Goal: Task Accomplishment & Management: Manage account settings

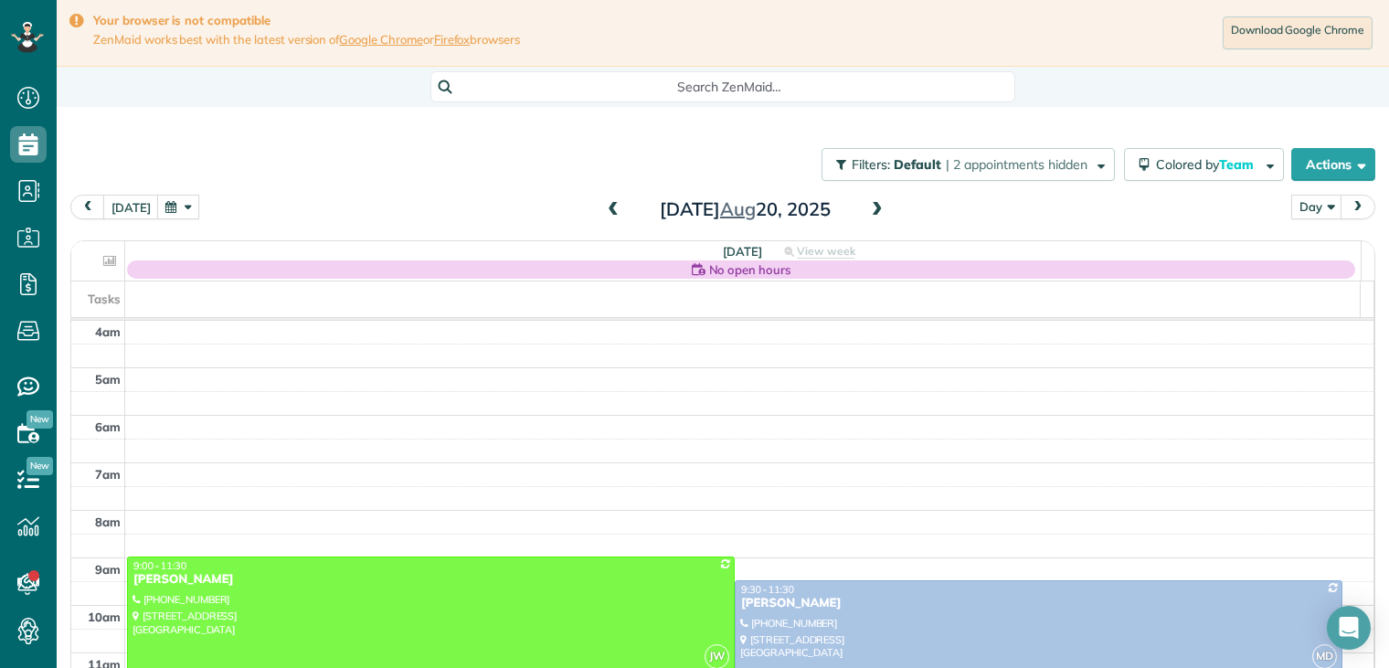
scroll to position [143, 0]
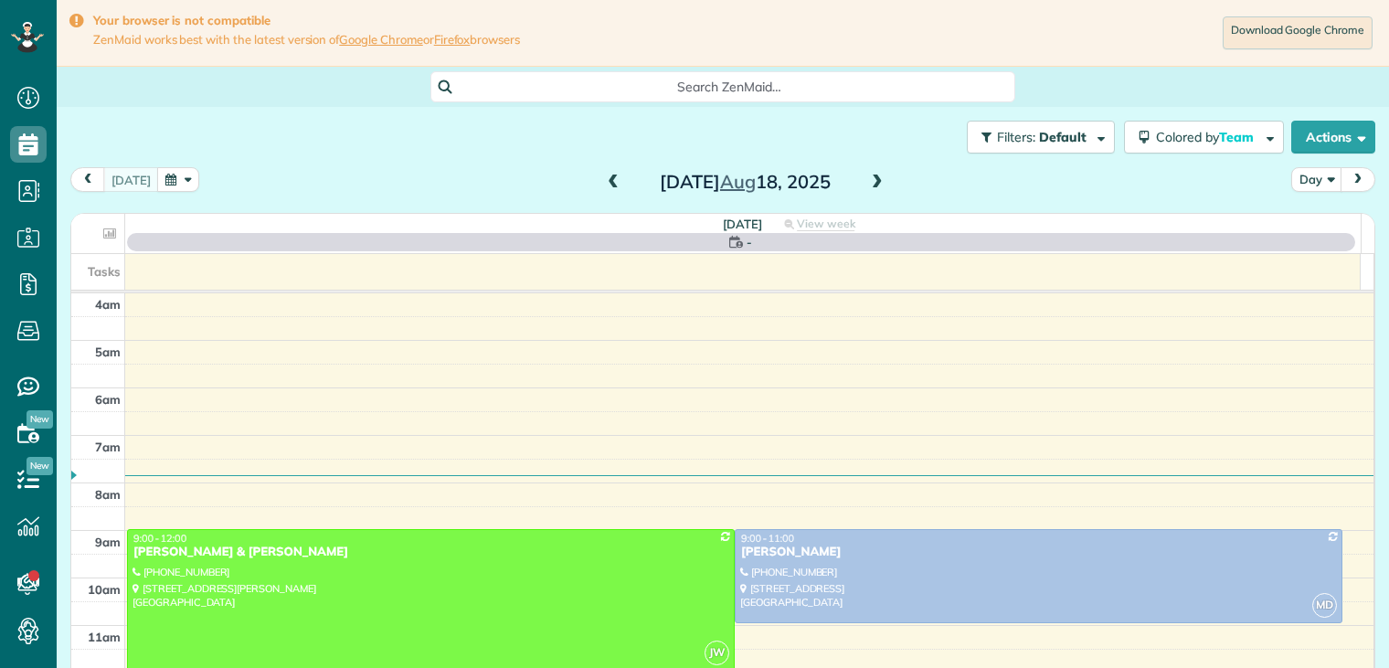
scroll to position [143, 0]
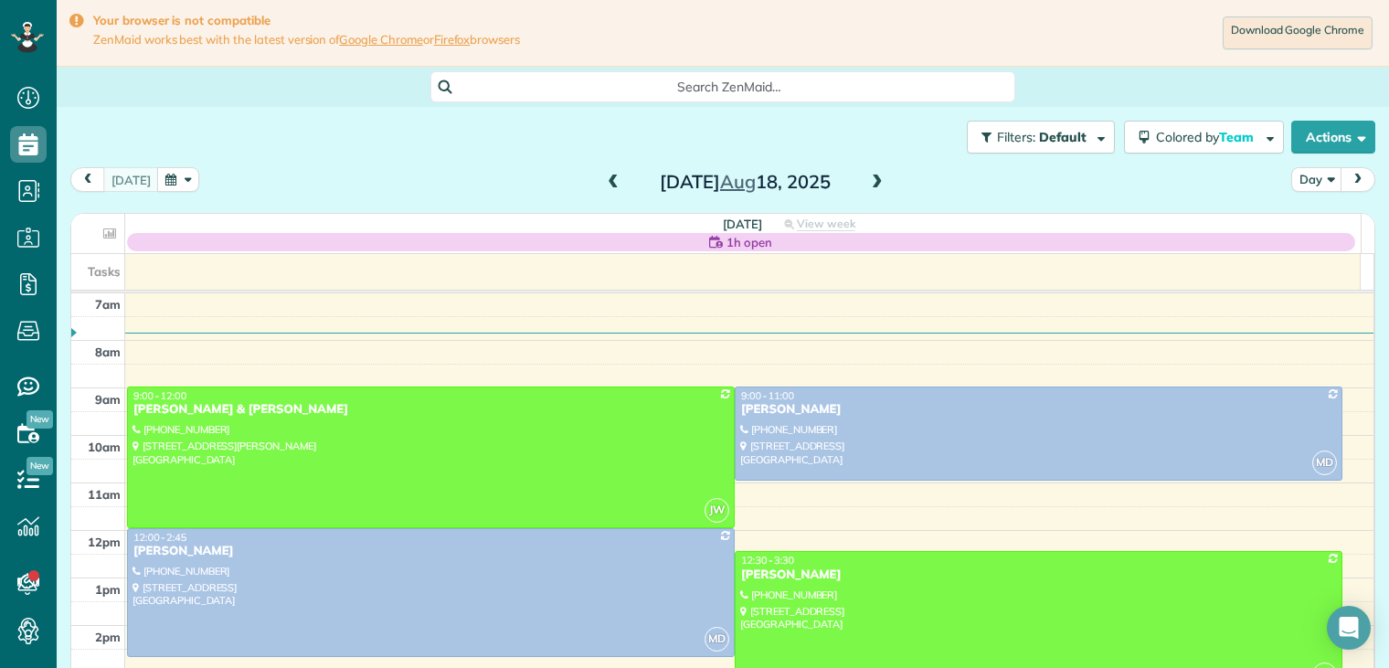
click at [867, 178] on span at bounding box center [877, 183] width 20 height 16
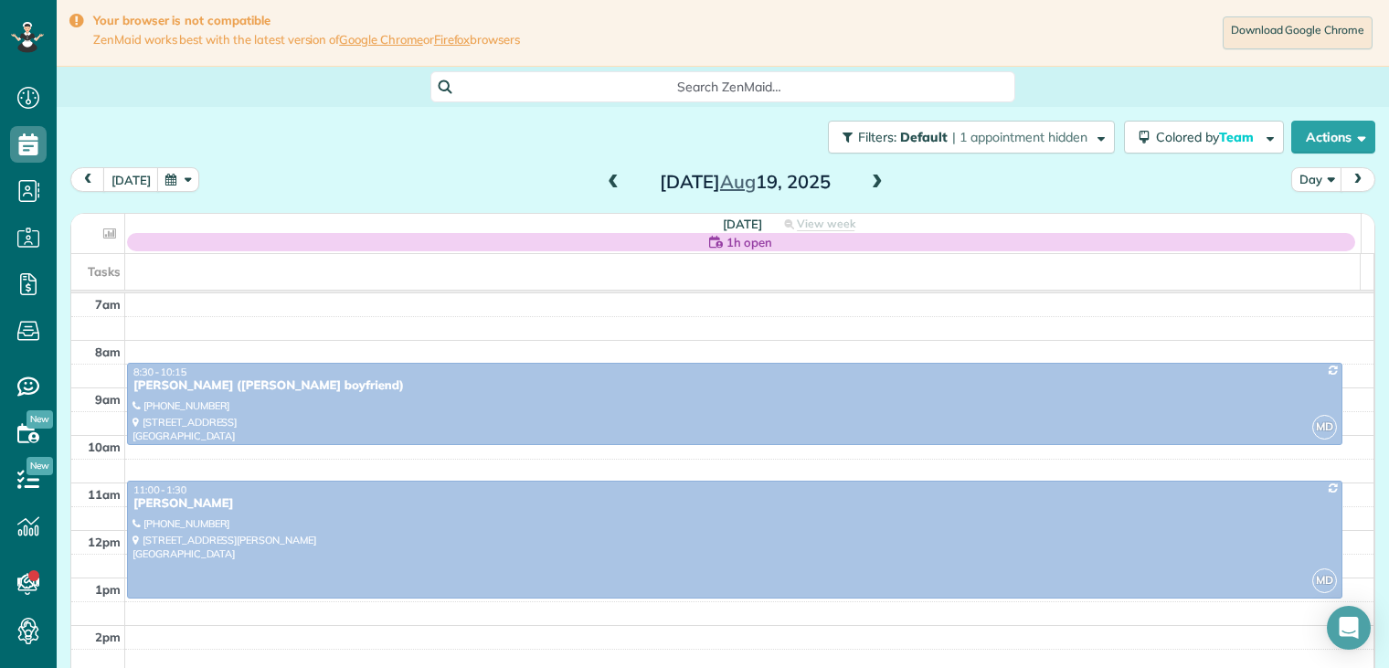
click at [867, 180] on span at bounding box center [877, 183] width 20 height 16
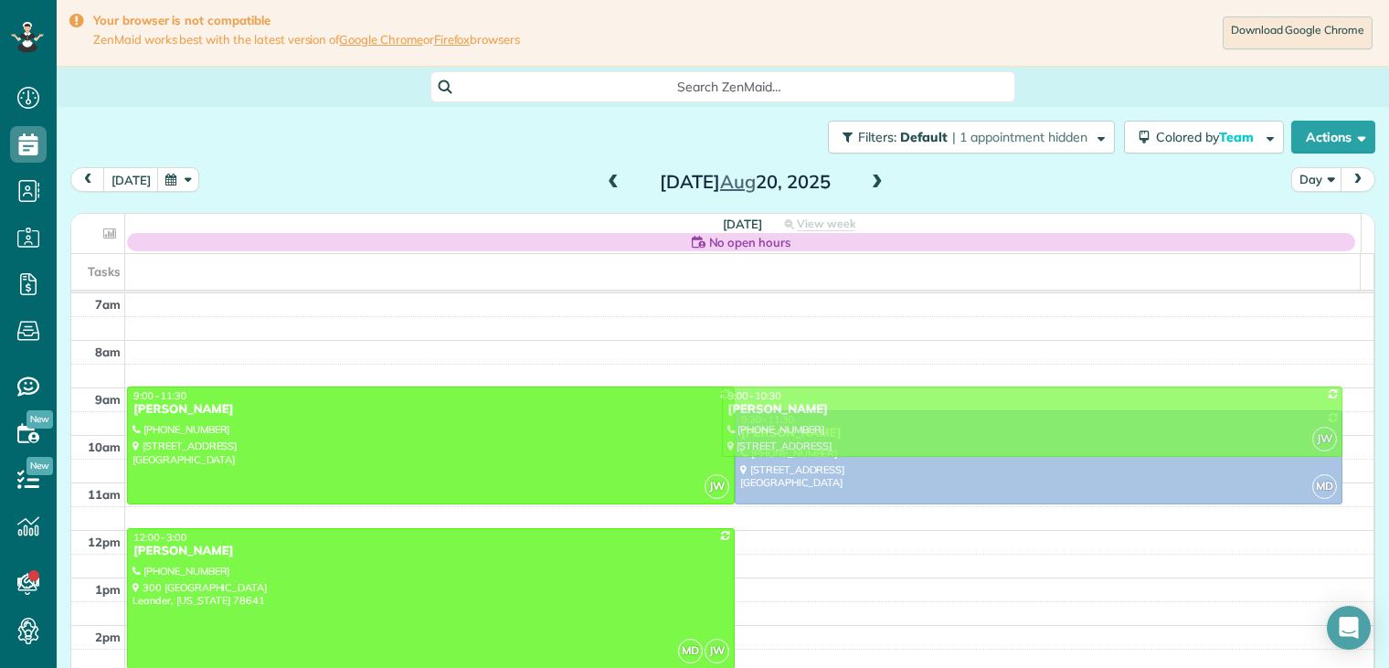
drag, startPoint x: 791, startPoint y: 584, endPoint x: 729, endPoint y: 401, distance: 193.1
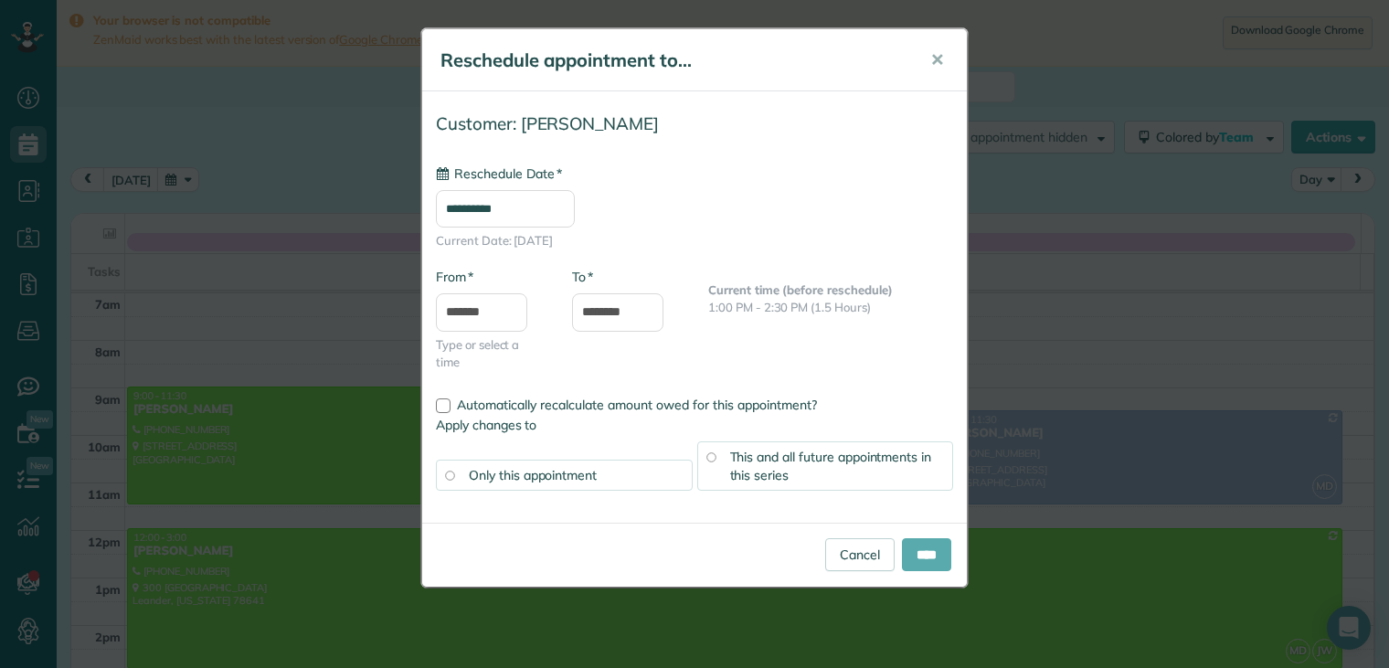
type input "**********"
click at [919, 544] on input "****" at bounding box center [926, 554] width 49 height 33
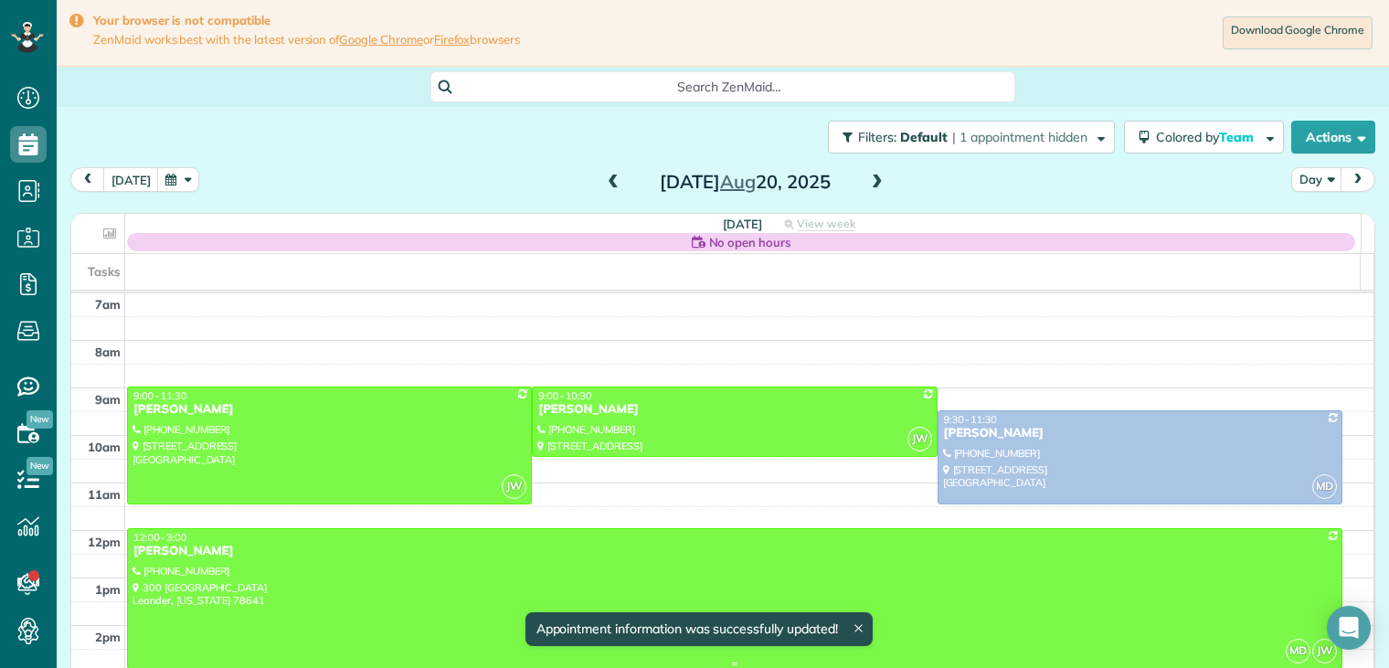
click at [918, 544] on div "[PERSON_NAME]" at bounding box center [735, 552] width 1205 height 16
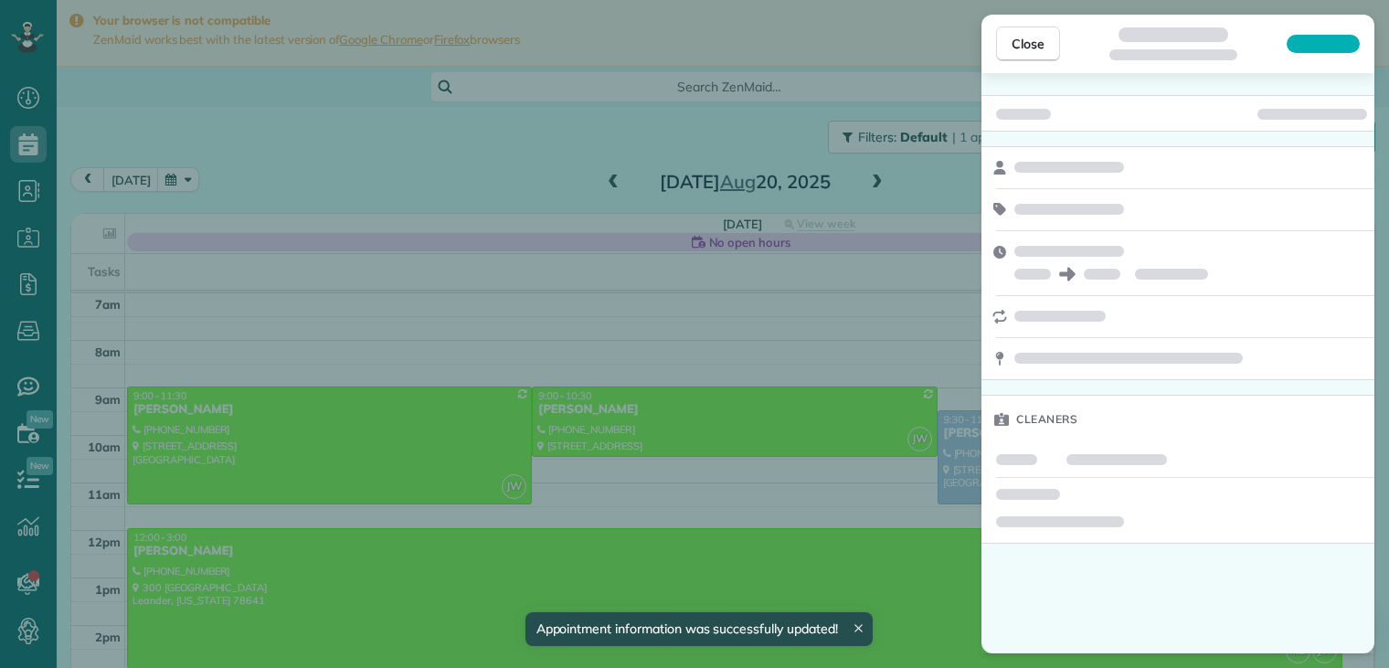
click at [918, 543] on div "Close Cleaners" at bounding box center [694, 334] width 1389 height 668
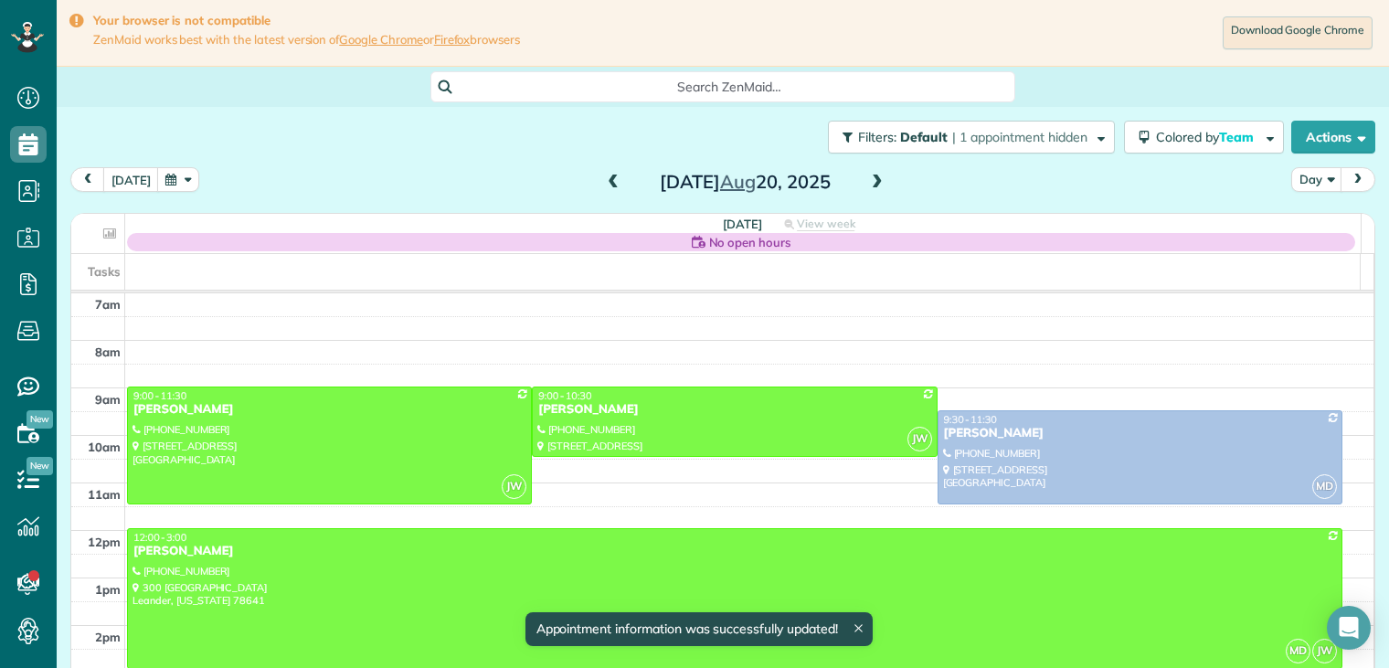
click at [918, 543] on div "Close Cleaners" at bounding box center [694, 334] width 1389 height 668
click at [918, 543] on body "Dashboard Scheduling Calendar View List View Dispatch View - Weekly scheduling …" at bounding box center [694, 334] width 1389 height 668
click at [918, 544] on div "[PERSON_NAME]" at bounding box center [735, 552] width 1205 height 16
click at [0, 0] on div at bounding box center [0, 0] width 0 height 0
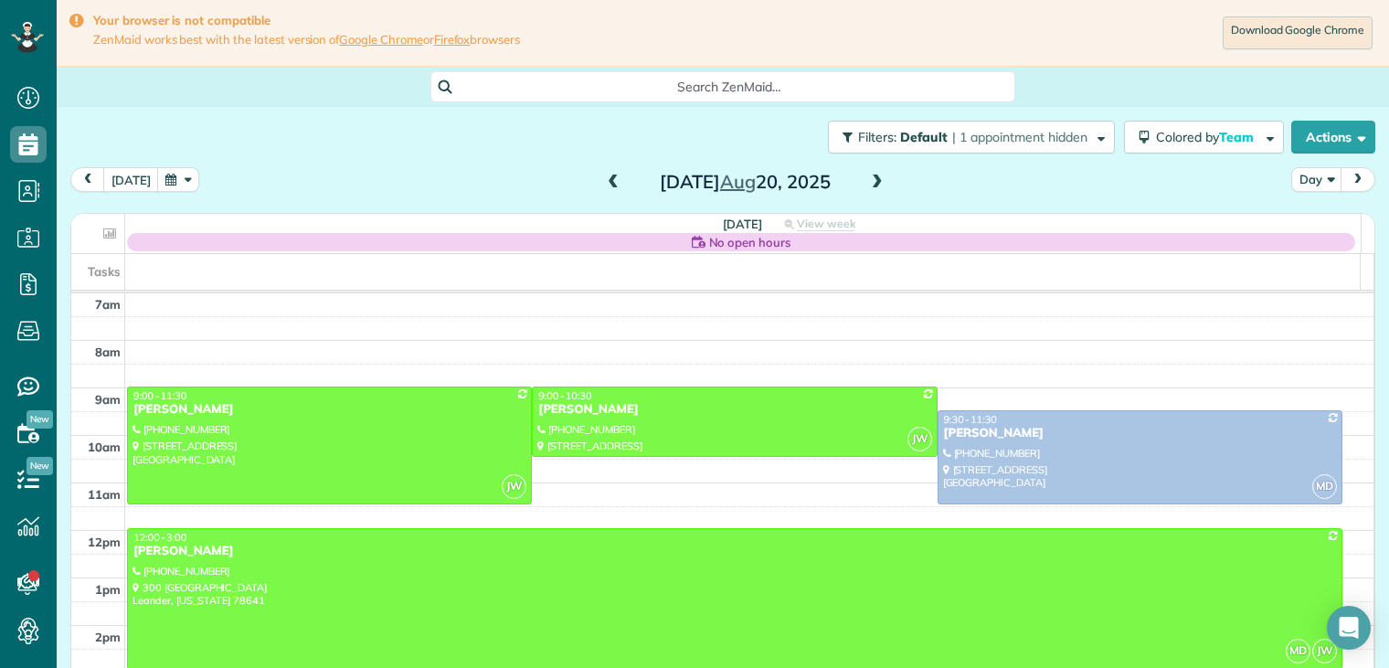
click at [870, 183] on span at bounding box center [877, 183] width 20 height 16
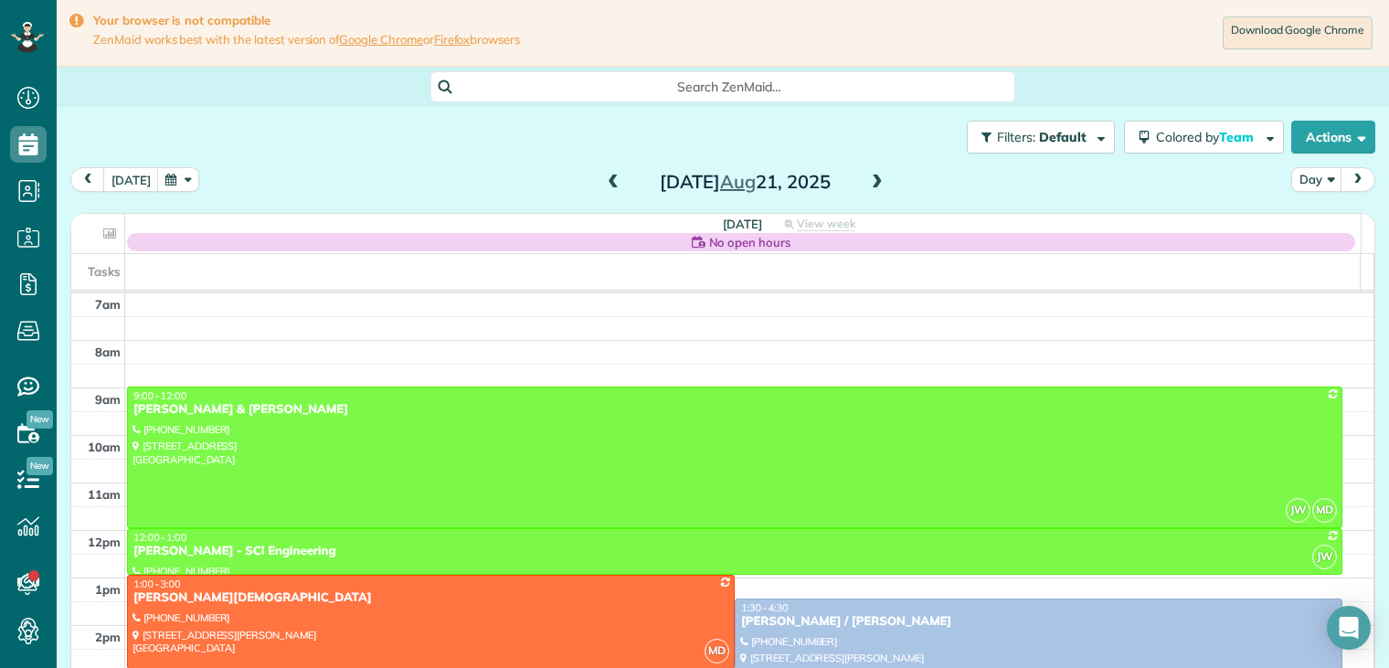
scroll to position [90, 0]
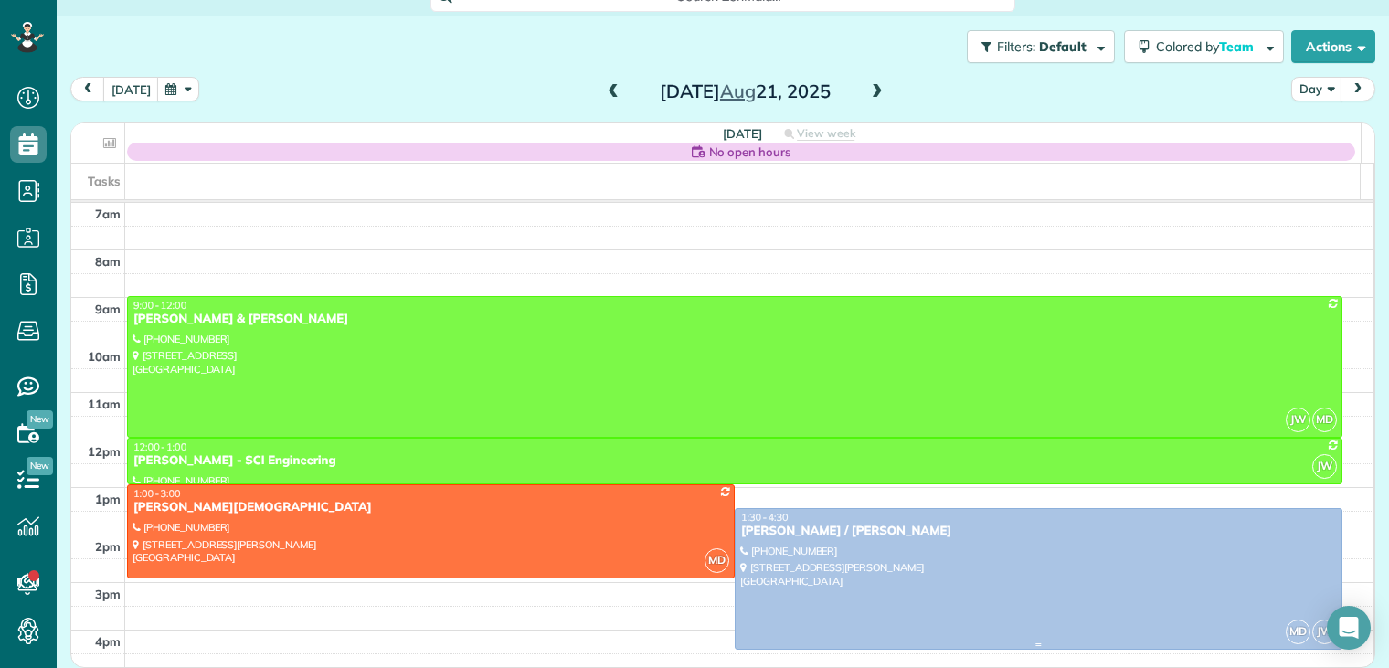
click at [784, 542] on div at bounding box center [1039, 579] width 606 height 140
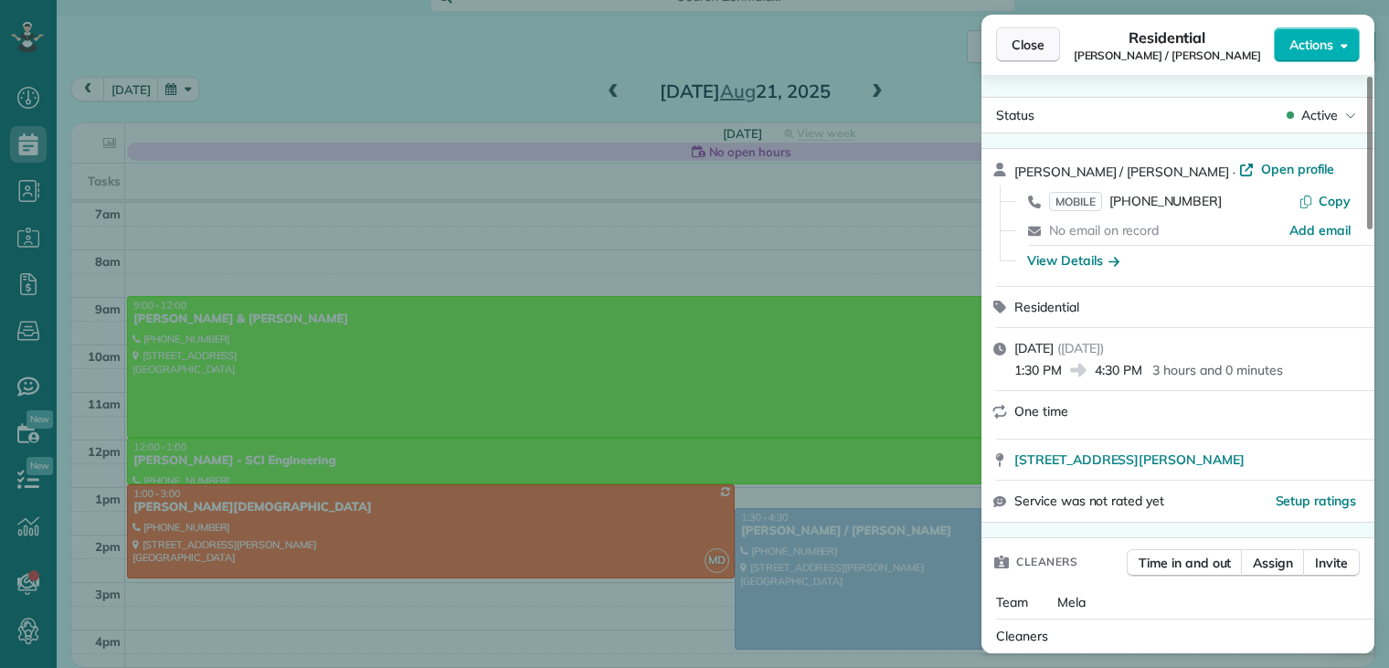
click at [1026, 45] on span "Close" at bounding box center [1028, 45] width 33 height 18
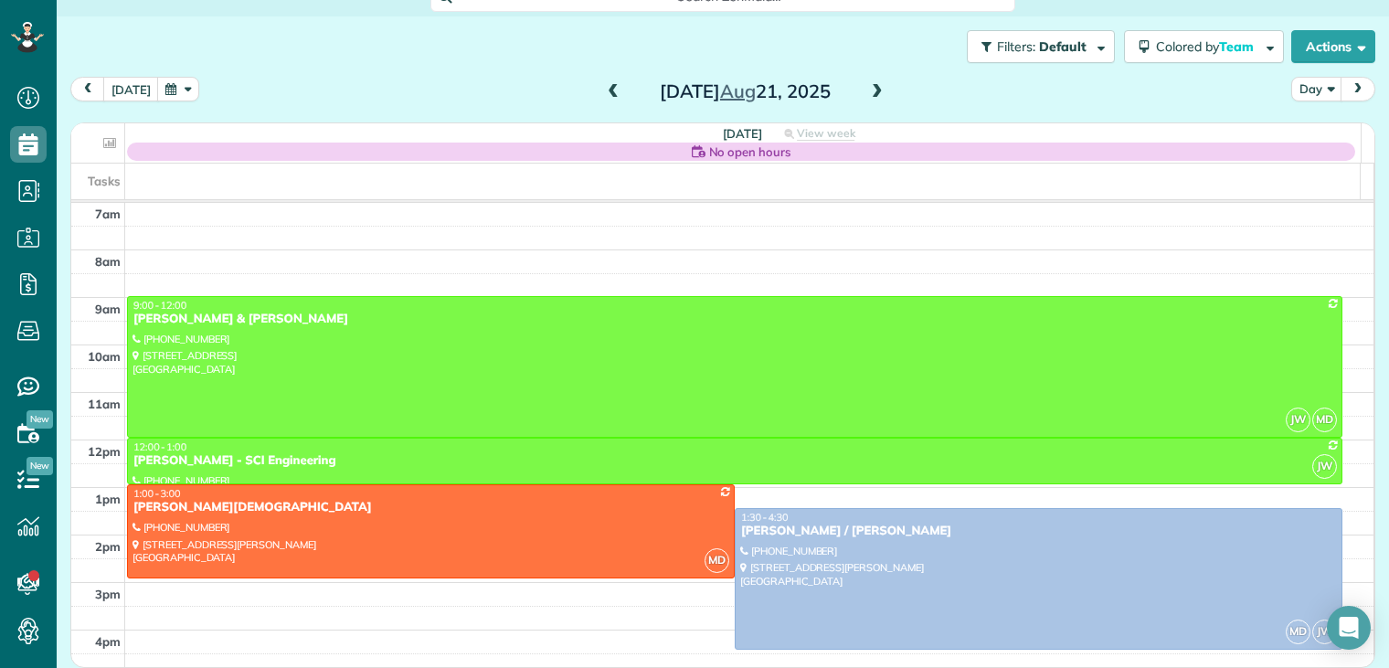
click at [869, 91] on span at bounding box center [877, 92] width 20 height 16
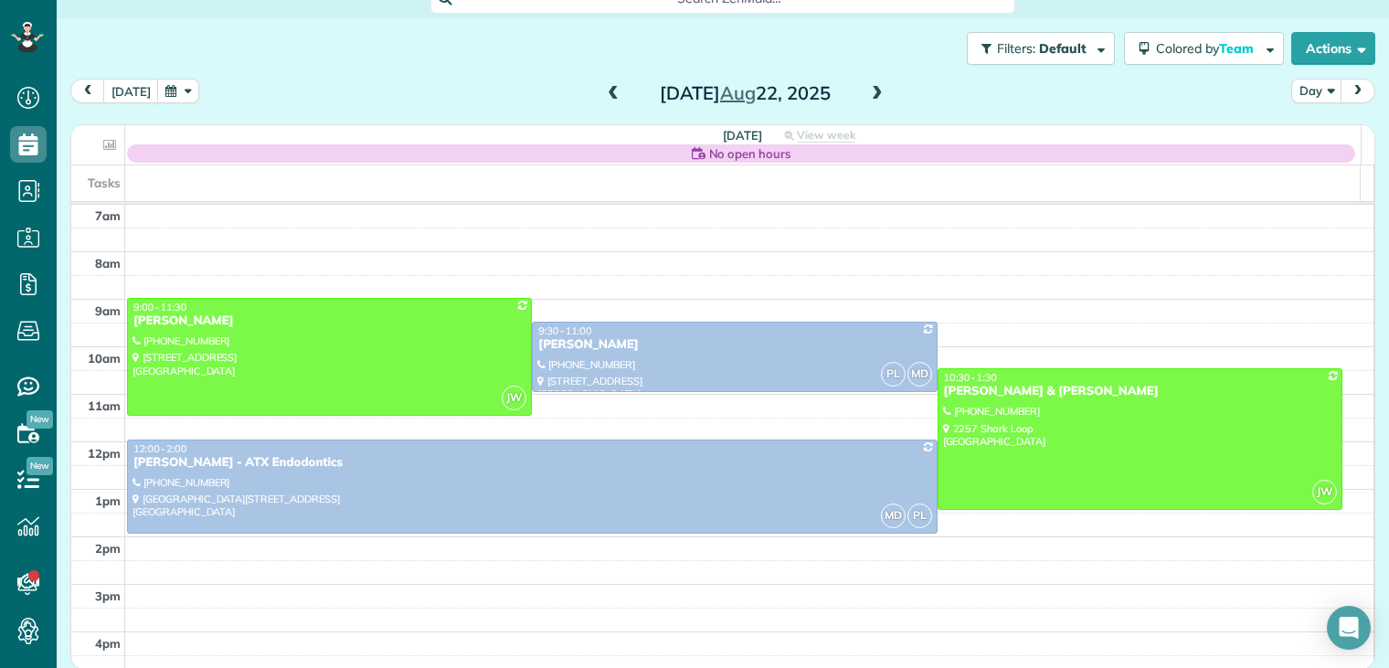
click at [606, 92] on span at bounding box center [613, 94] width 20 height 16
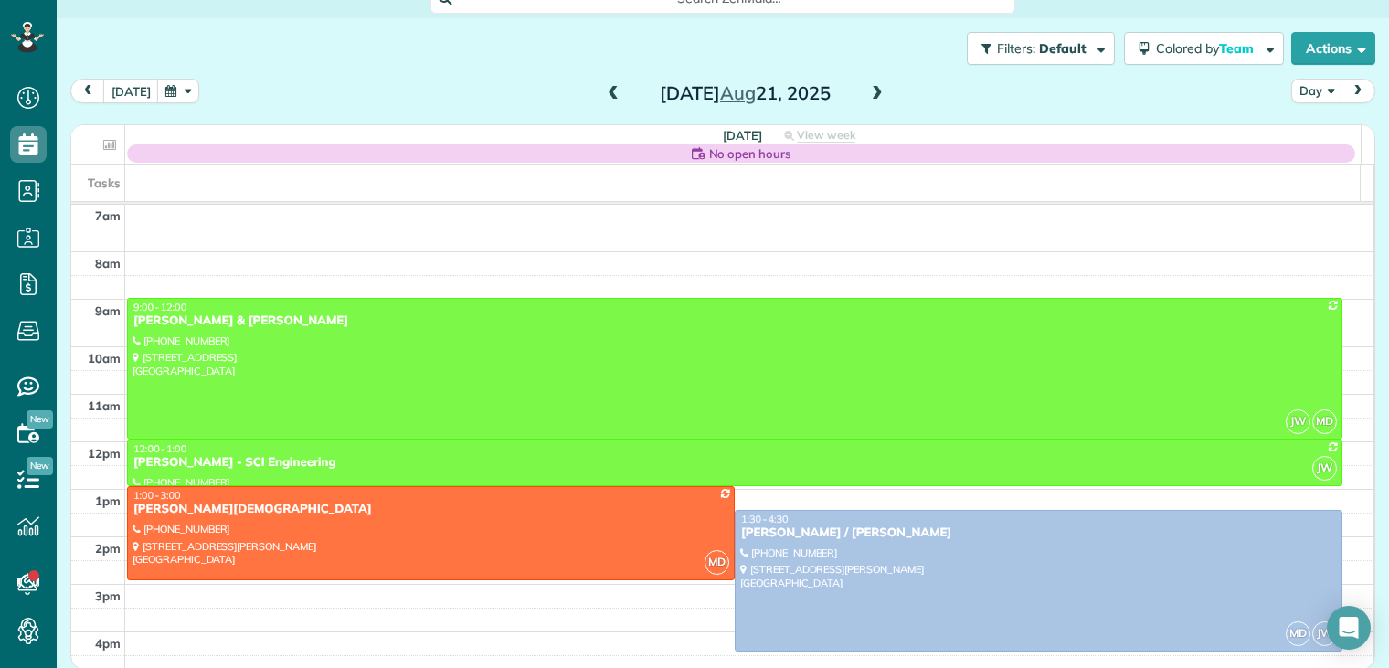
click at [867, 90] on span at bounding box center [877, 94] width 20 height 16
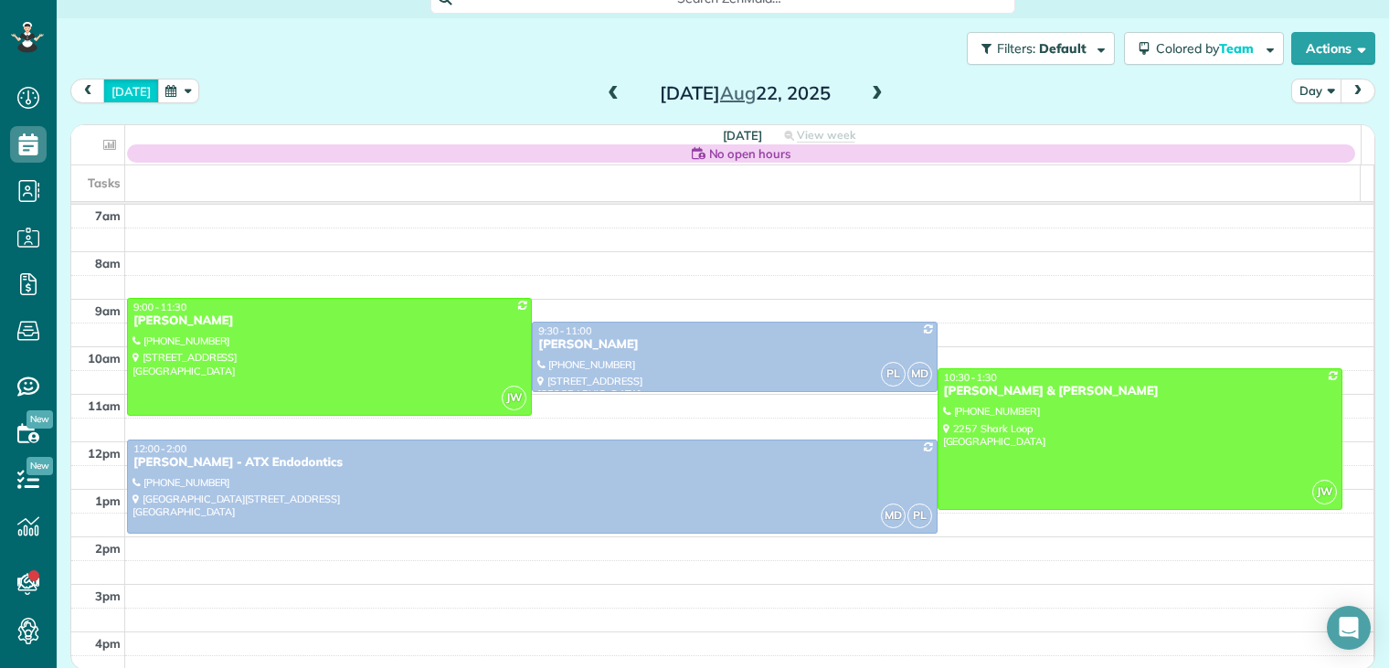
click at [139, 86] on button "[DATE]" at bounding box center [131, 91] width 56 height 25
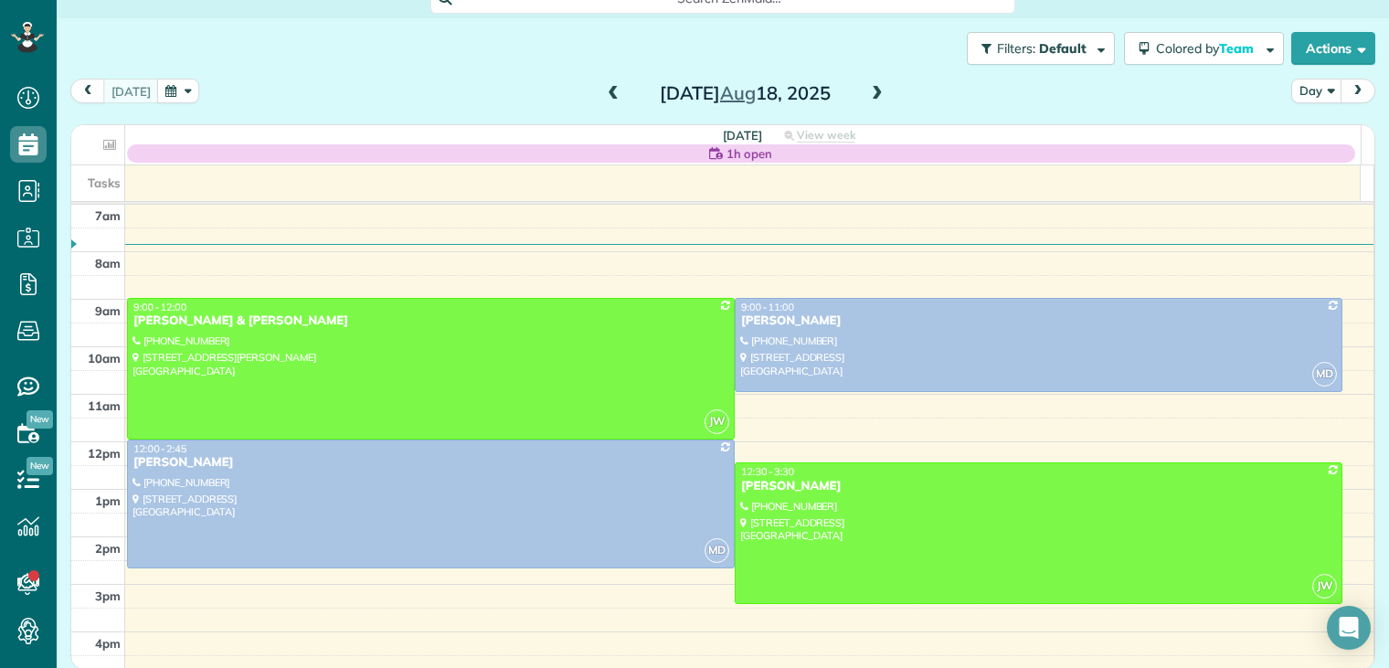
click at [874, 91] on span at bounding box center [877, 94] width 20 height 16
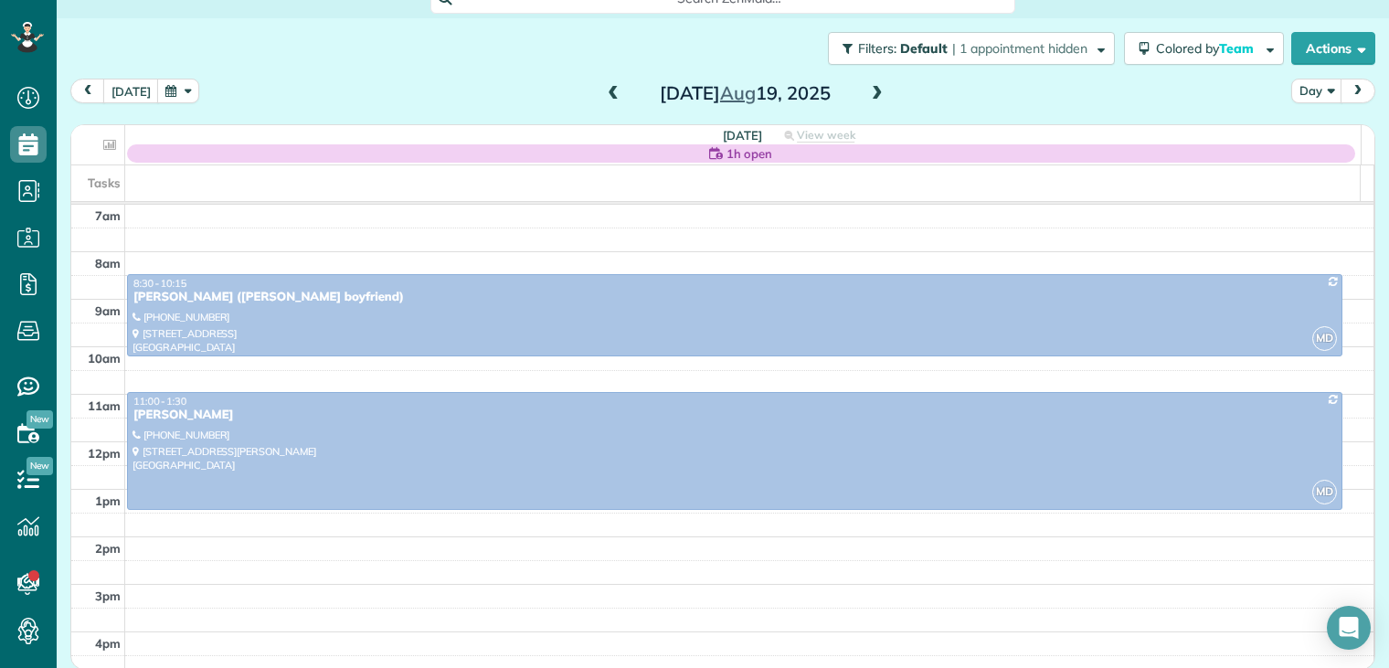
click at [874, 91] on span at bounding box center [877, 94] width 20 height 16
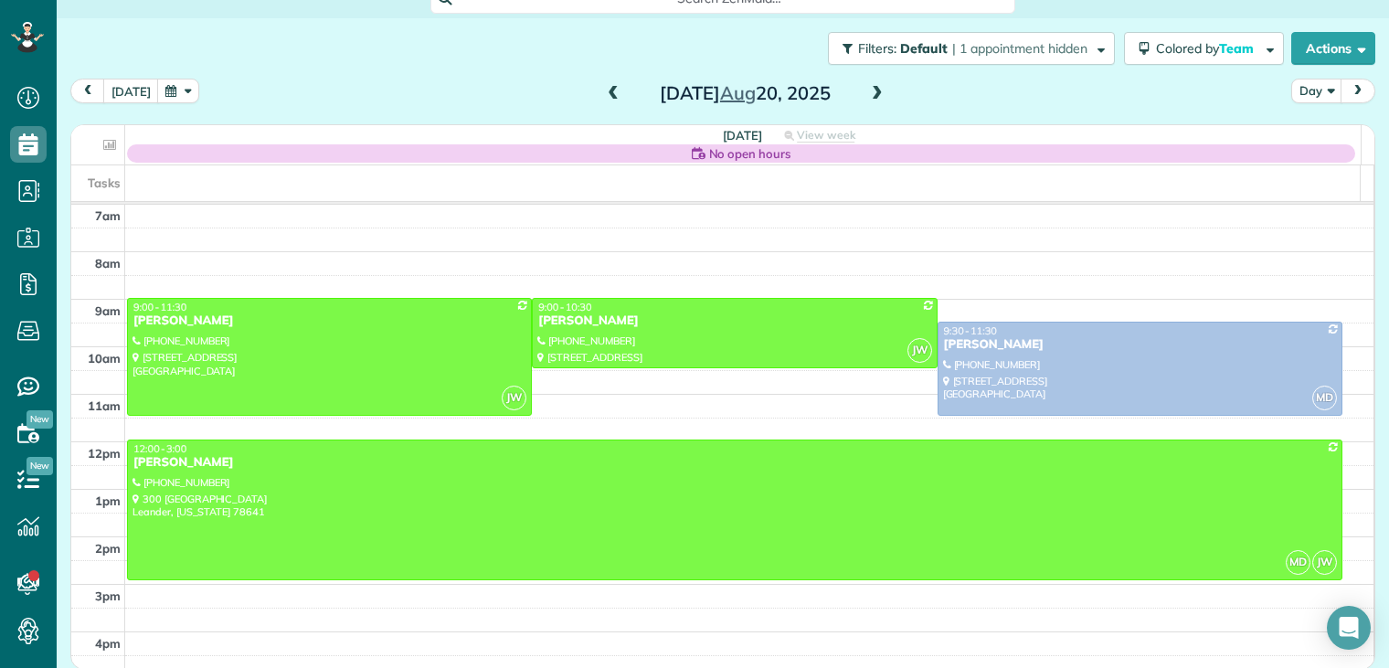
click at [872, 91] on span at bounding box center [877, 94] width 20 height 16
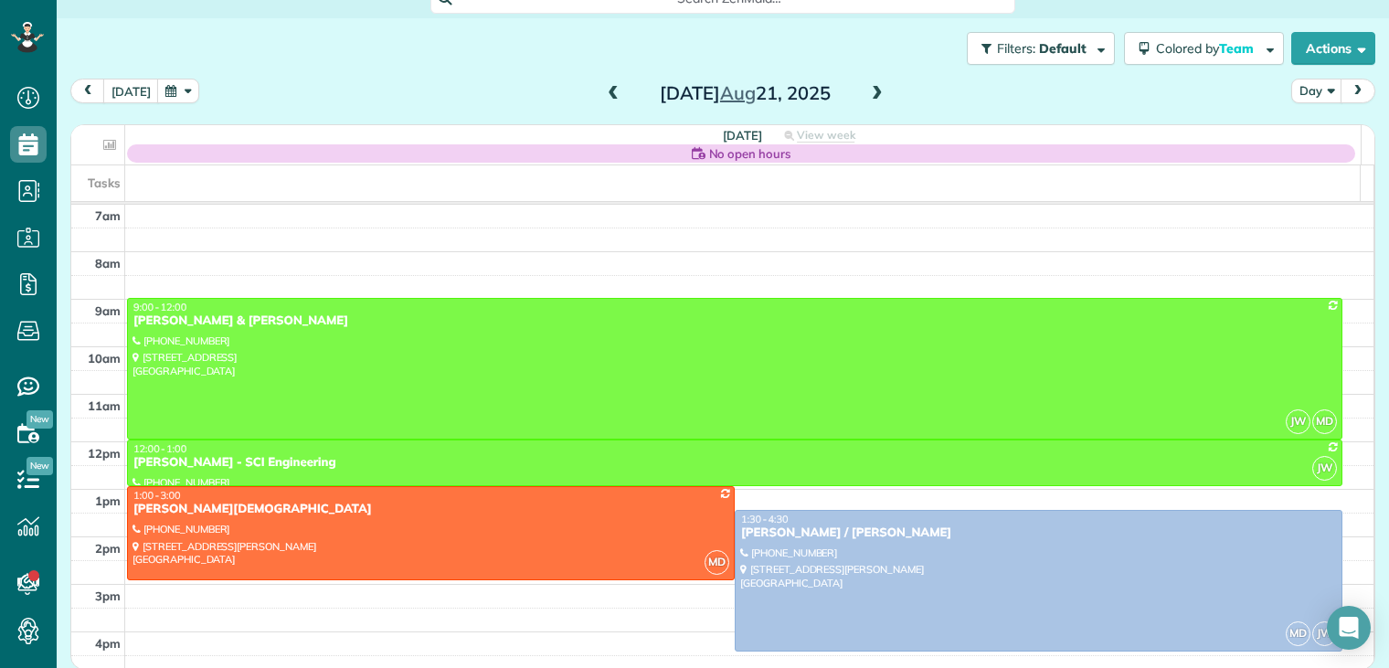
click at [870, 93] on span at bounding box center [877, 94] width 20 height 16
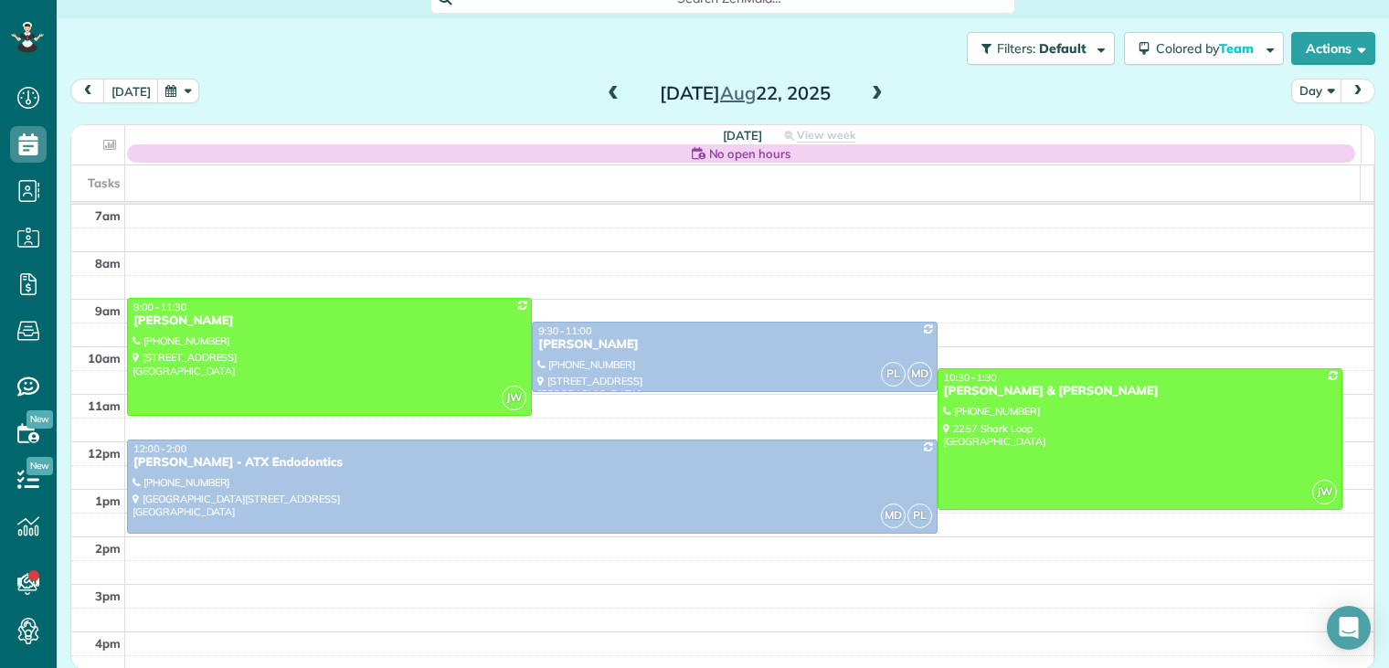
click at [870, 93] on span at bounding box center [877, 94] width 20 height 16
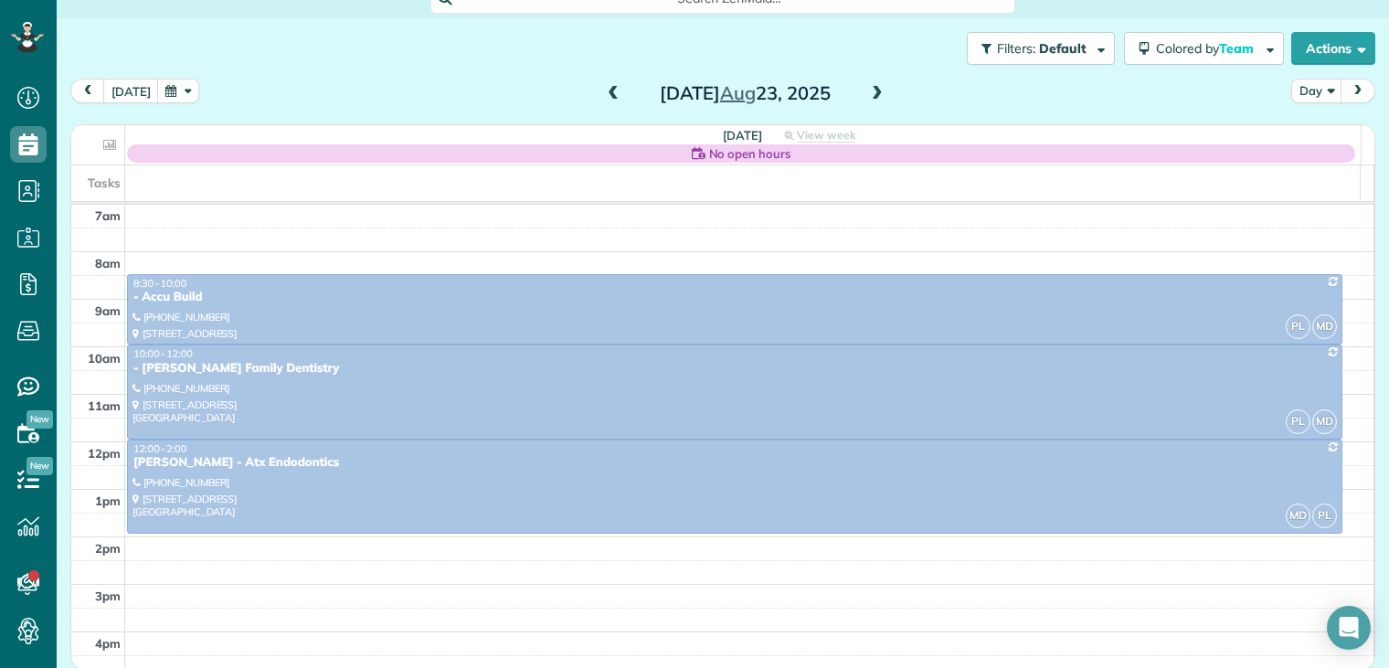
click at [870, 93] on span at bounding box center [877, 94] width 20 height 16
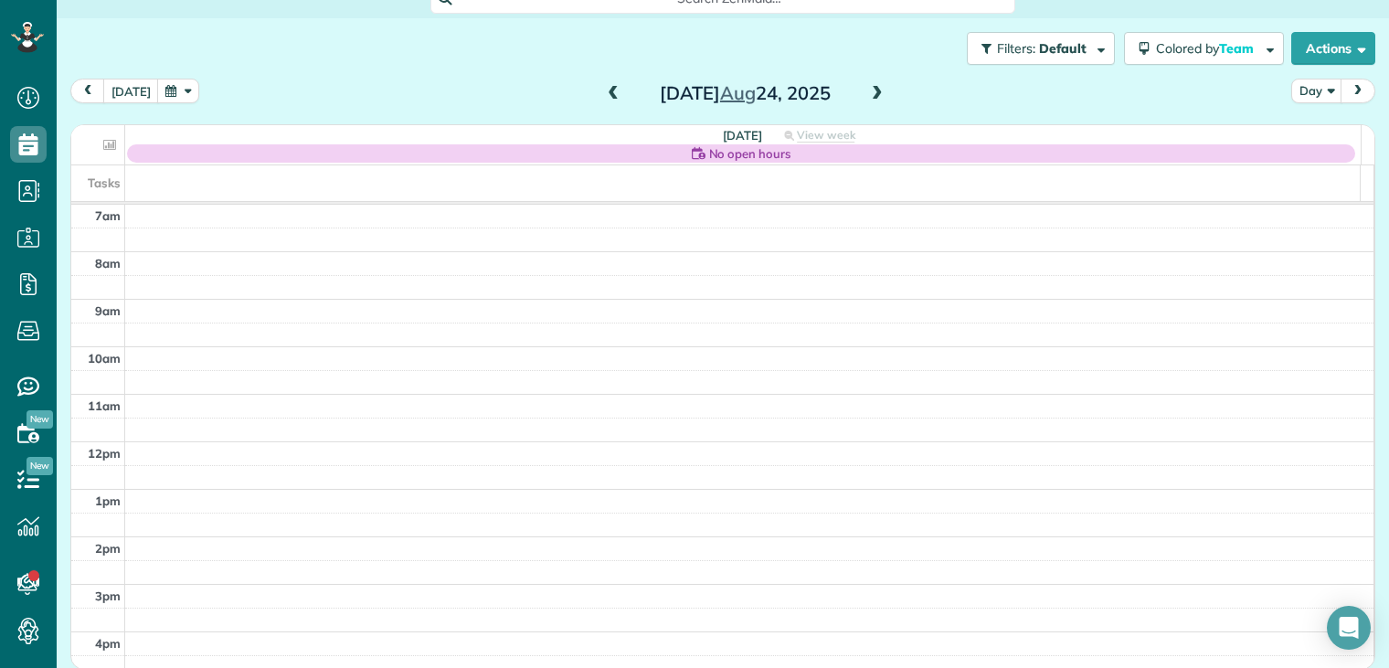
click at [870, 93] on span at bounding box center [877, 94] width 20 height 16
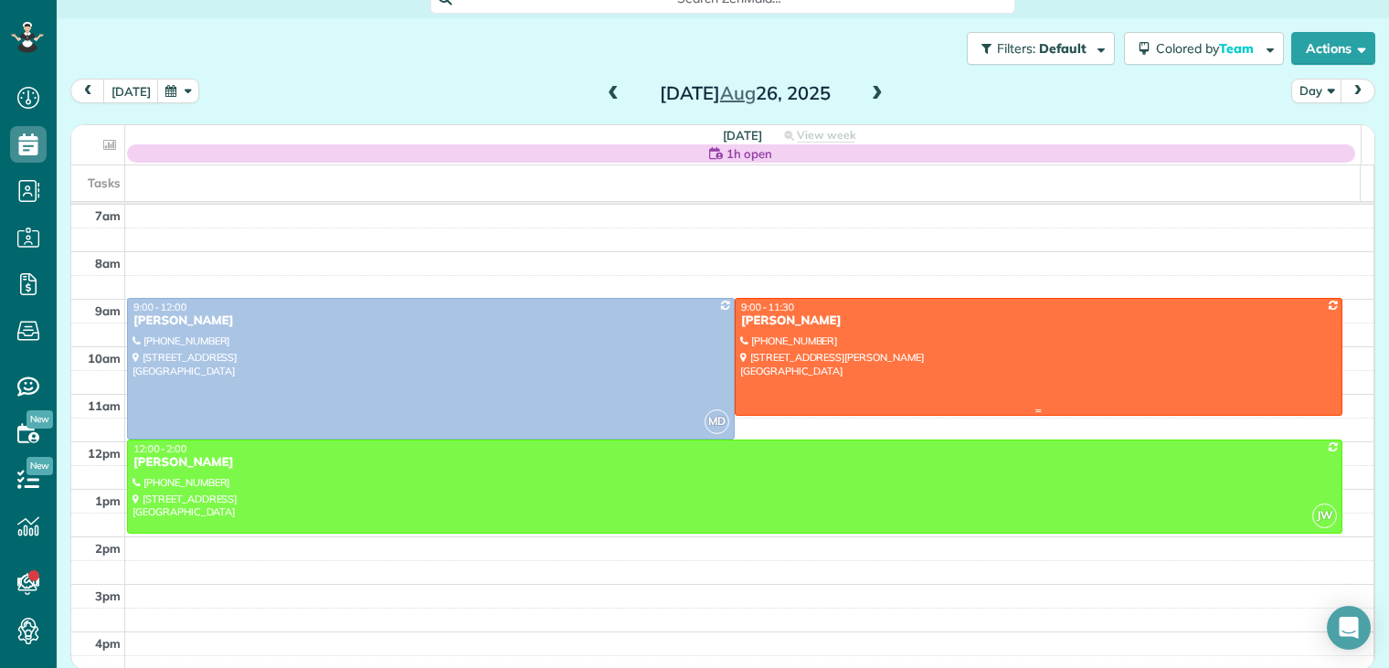
click at [779, 325] on div "Leslie Sieswerda" at bounding box center [1038, 321] width 597 height 16
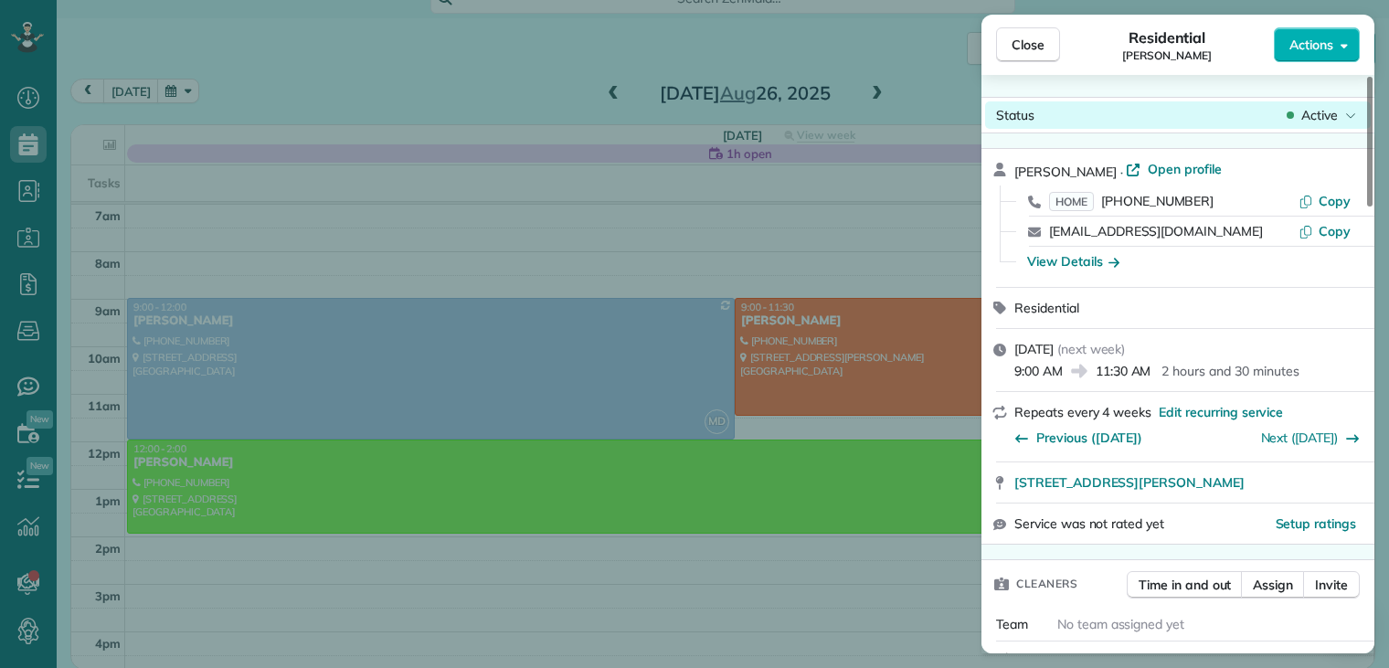
click at [1309, 116] on span "Active" at bounding box center [1319, 115] width 37 height 18
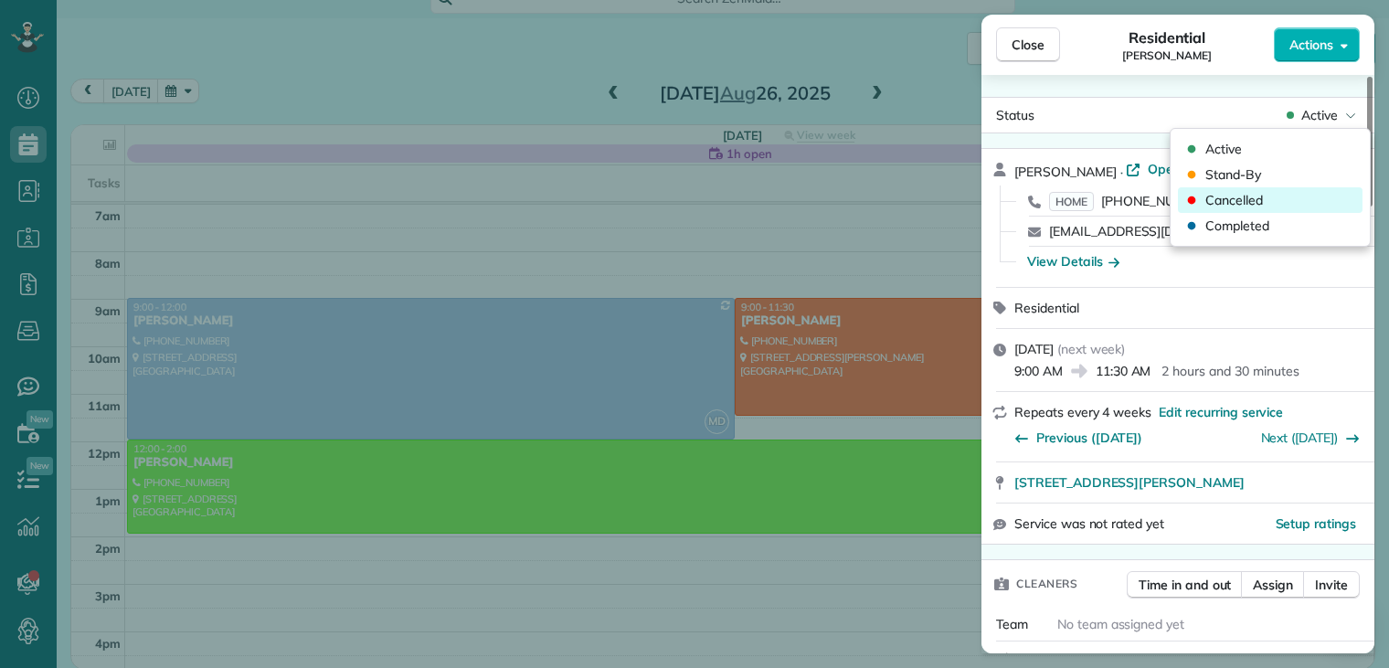
click at [1243, 200] on span "Cancelled" at bounding box center [1234, 200] width 58 height 18
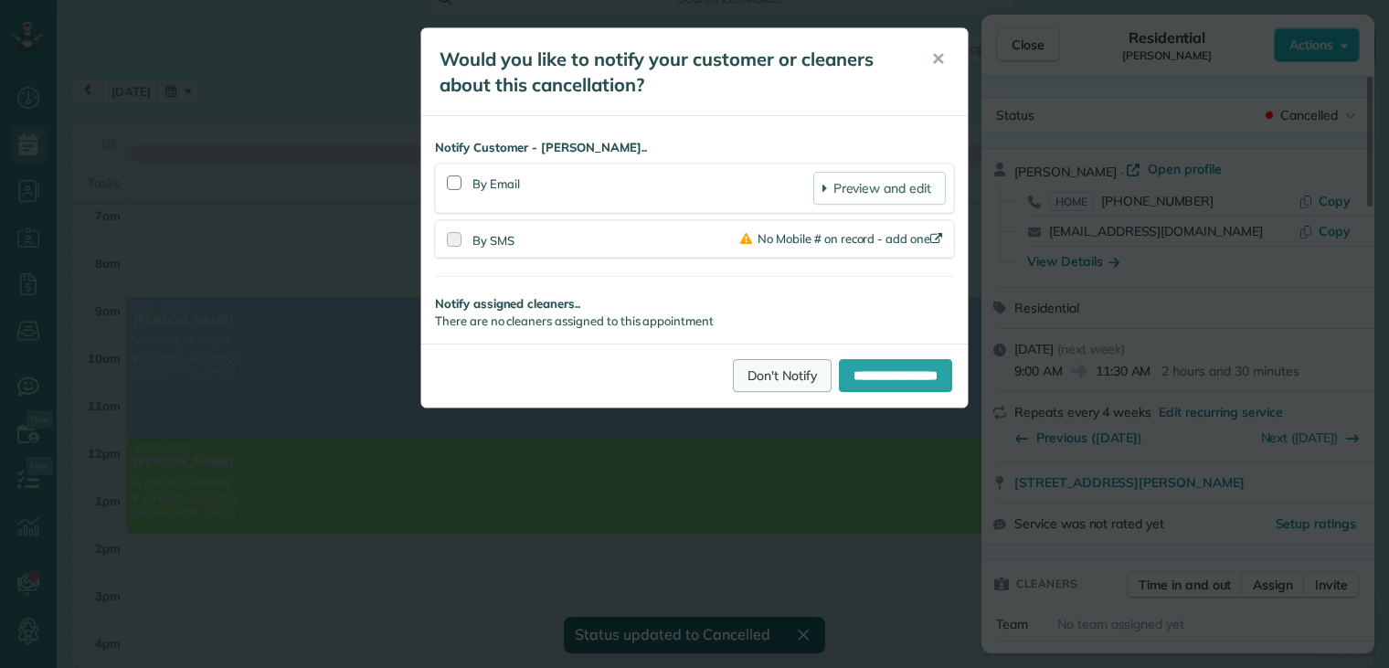
click at [753, 372] on link "Don't Notify" at bounding box center [782, 375] width 99 height 33
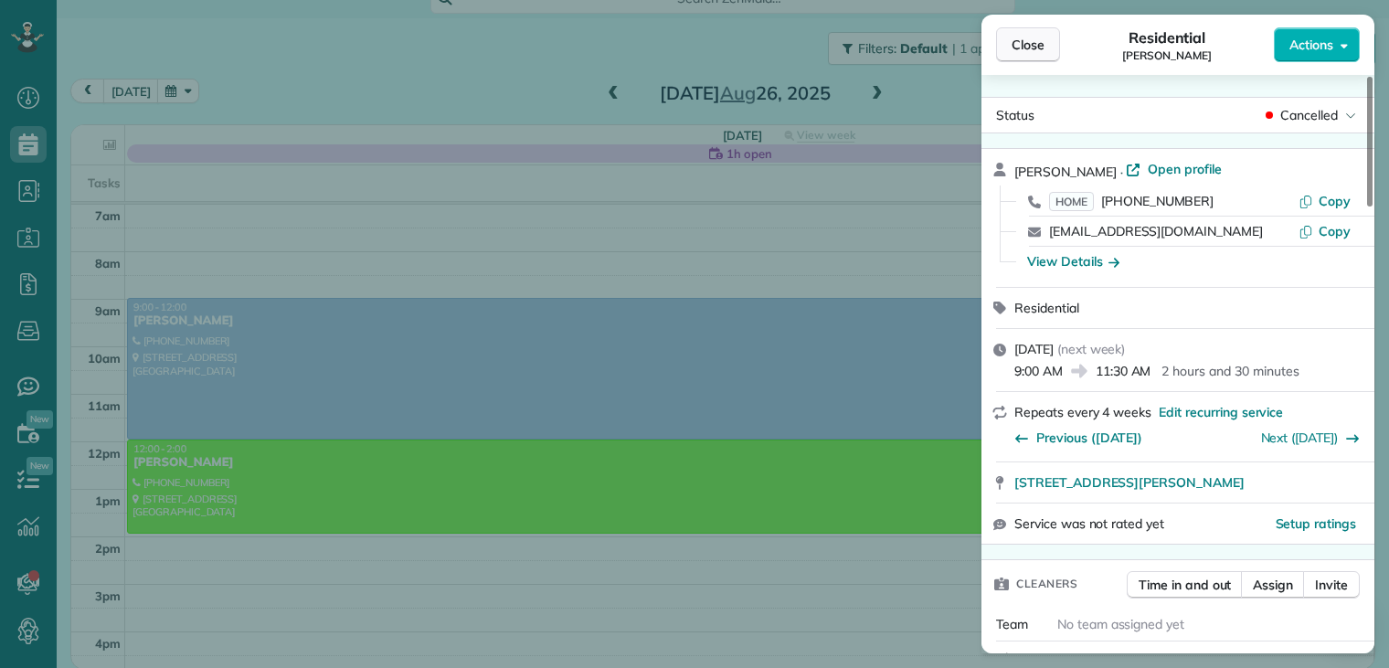
click at [1037, 43] on span "Close" at bounding box center [1028, 45] width 33 height 18
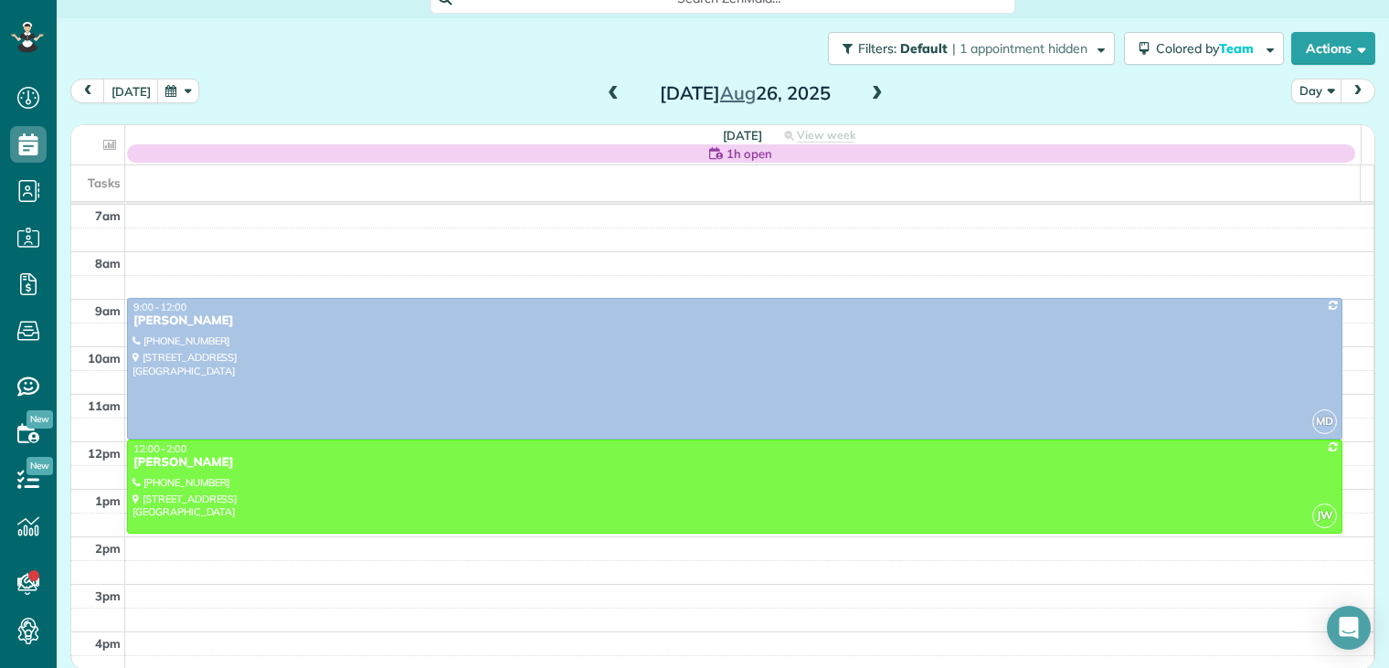
click at [868, 91] on span at bounding box center [877, 94] width 20 height 16
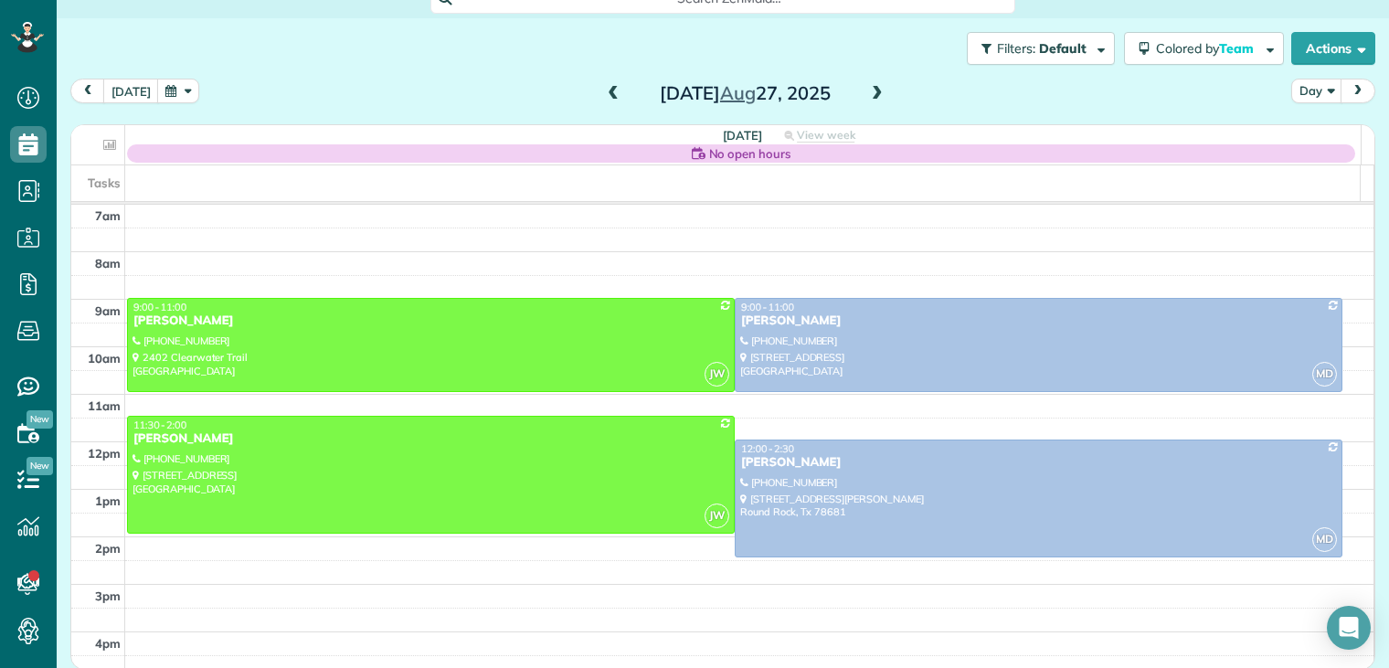
click at [868, 91] on span at bounding box center [877, 94] width 20 height 16
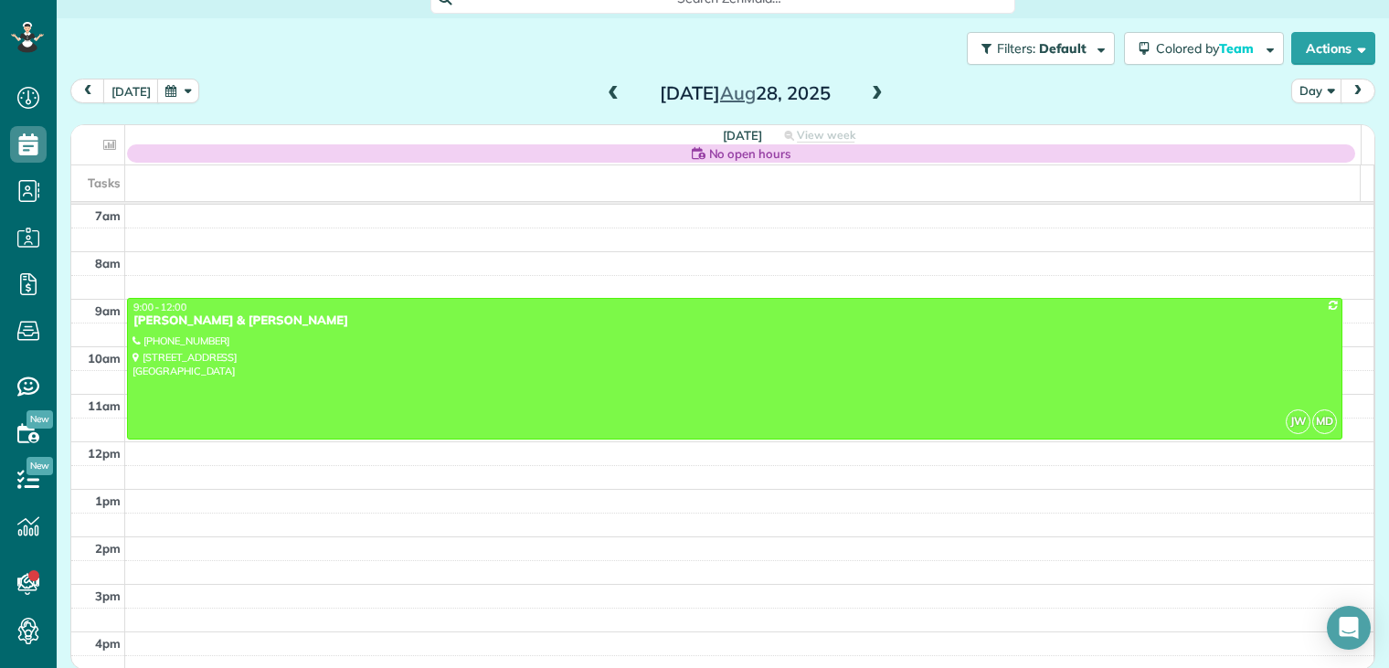
click at [603, 90] on span at bounding box center [613, 94] width 20 height 16
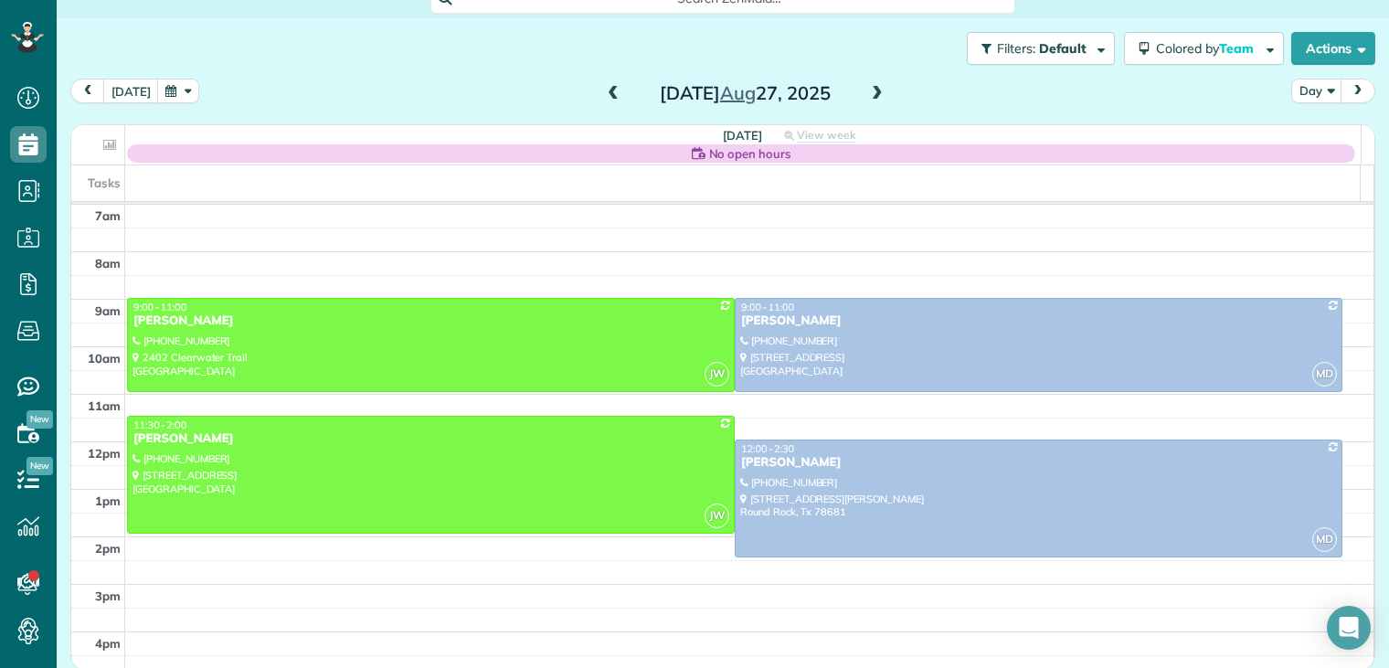
click at [871, 93] on span at bounding box center [877, 94] width 20 height 16
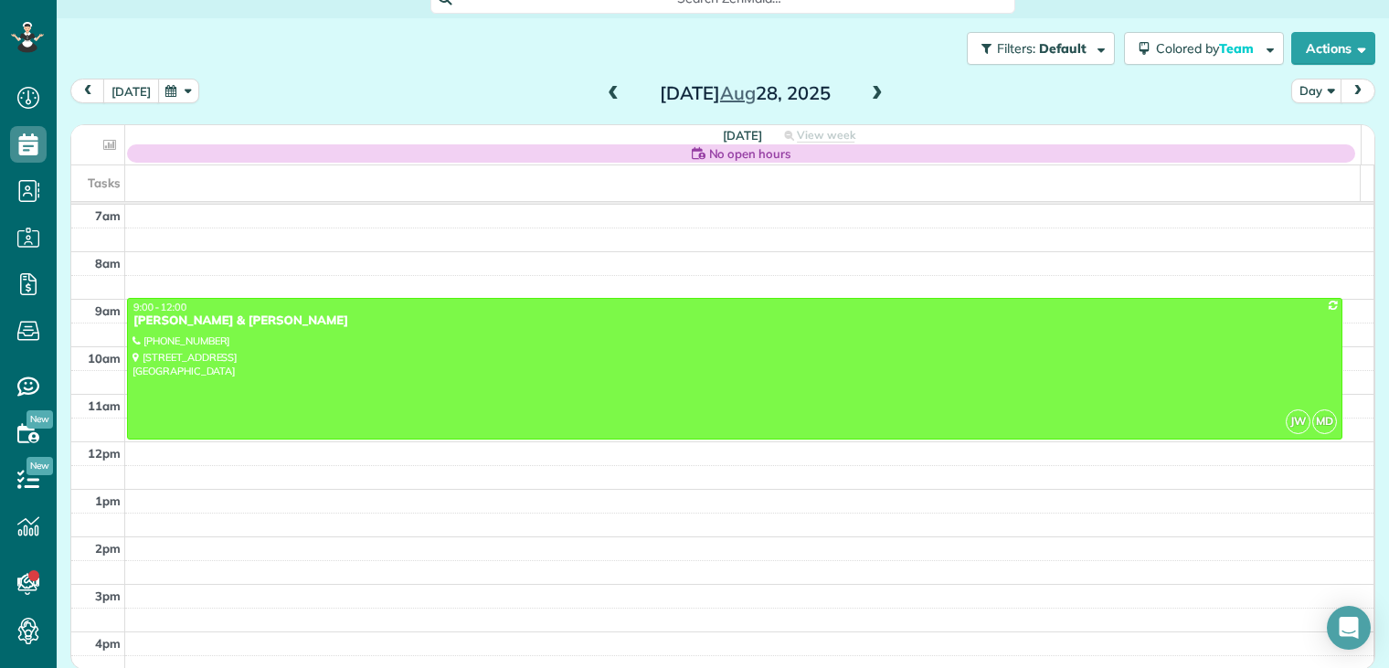
click at [143, 91] on button "[DATE]" at bounding box center [131, 91] width 56 height 25
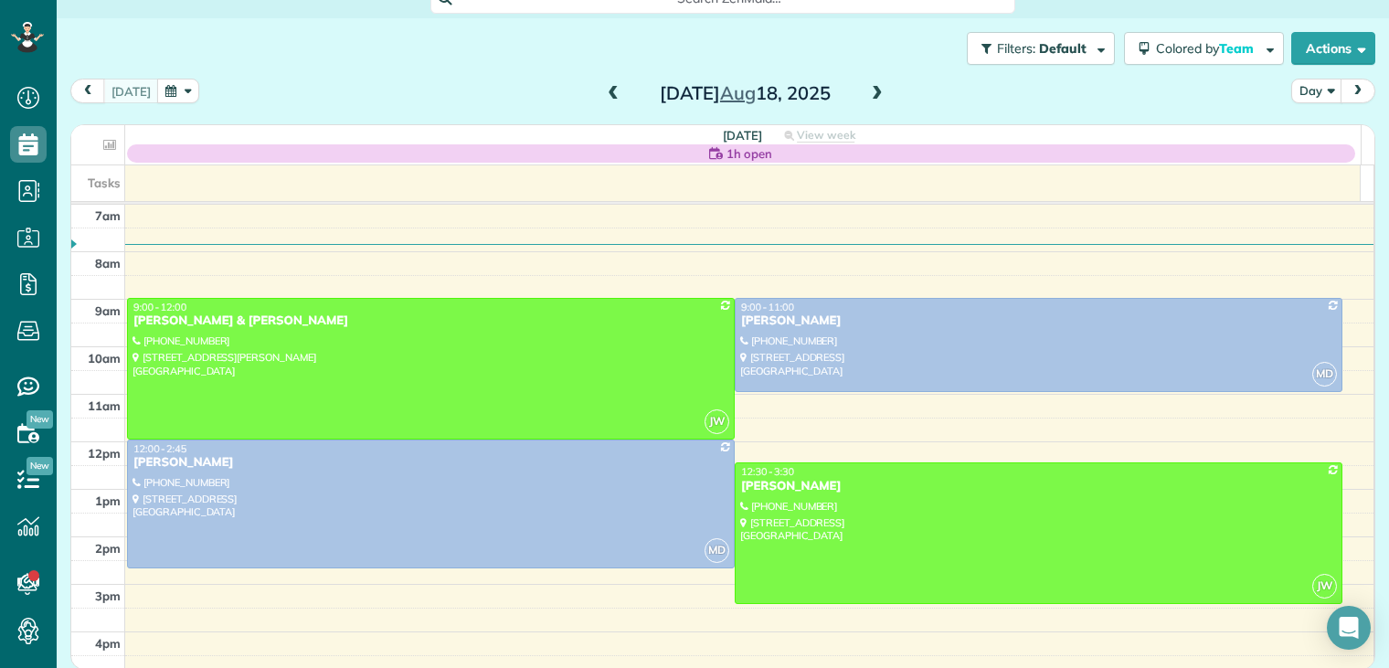
click at [870, 94] on span at bounding box center [877, 94] width 20 height 16
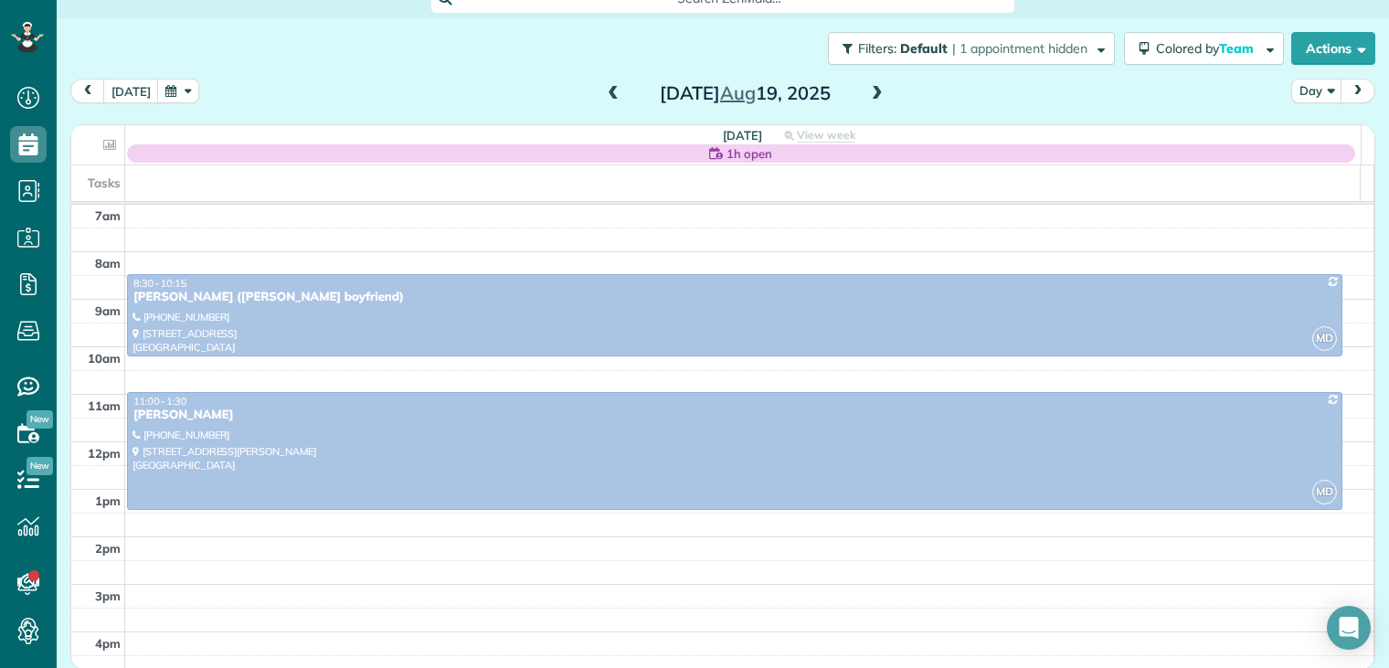
click at [870, 94] on span at bounding box center [877, 94] width 20 height 16
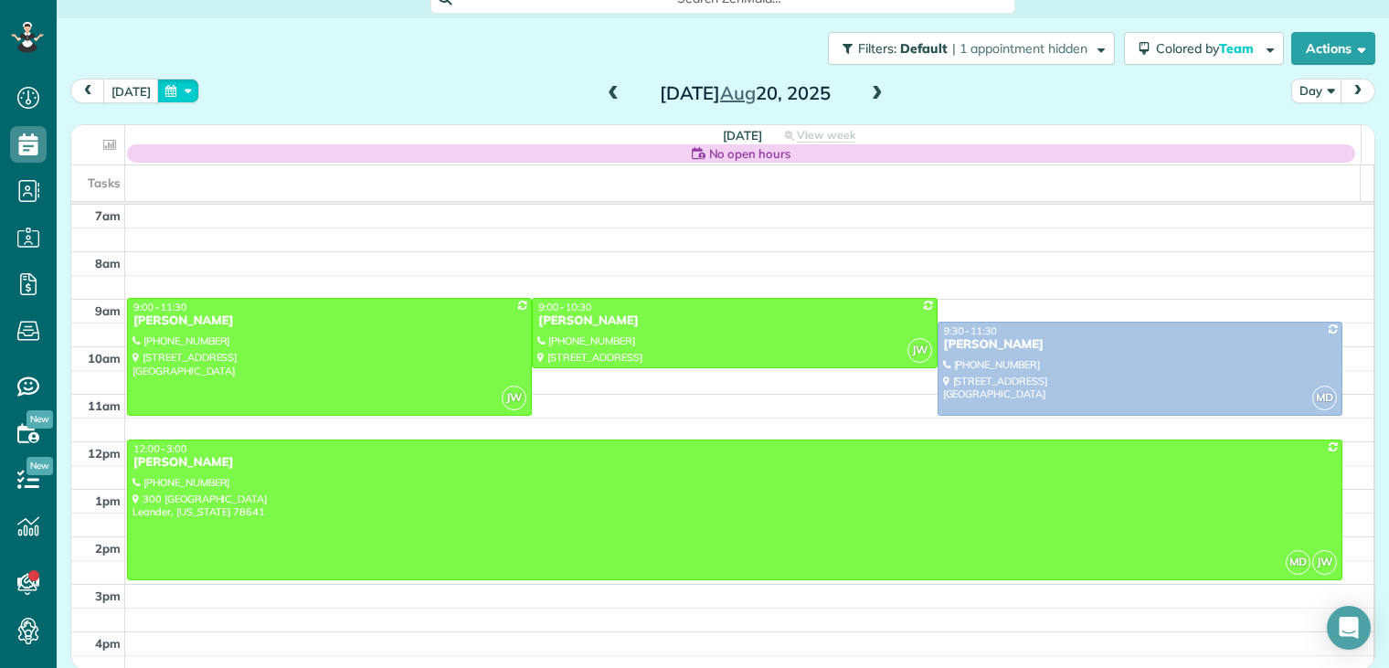
click at [171, 89] on button "button" at bounding box center [178, 91] width 42 height 25
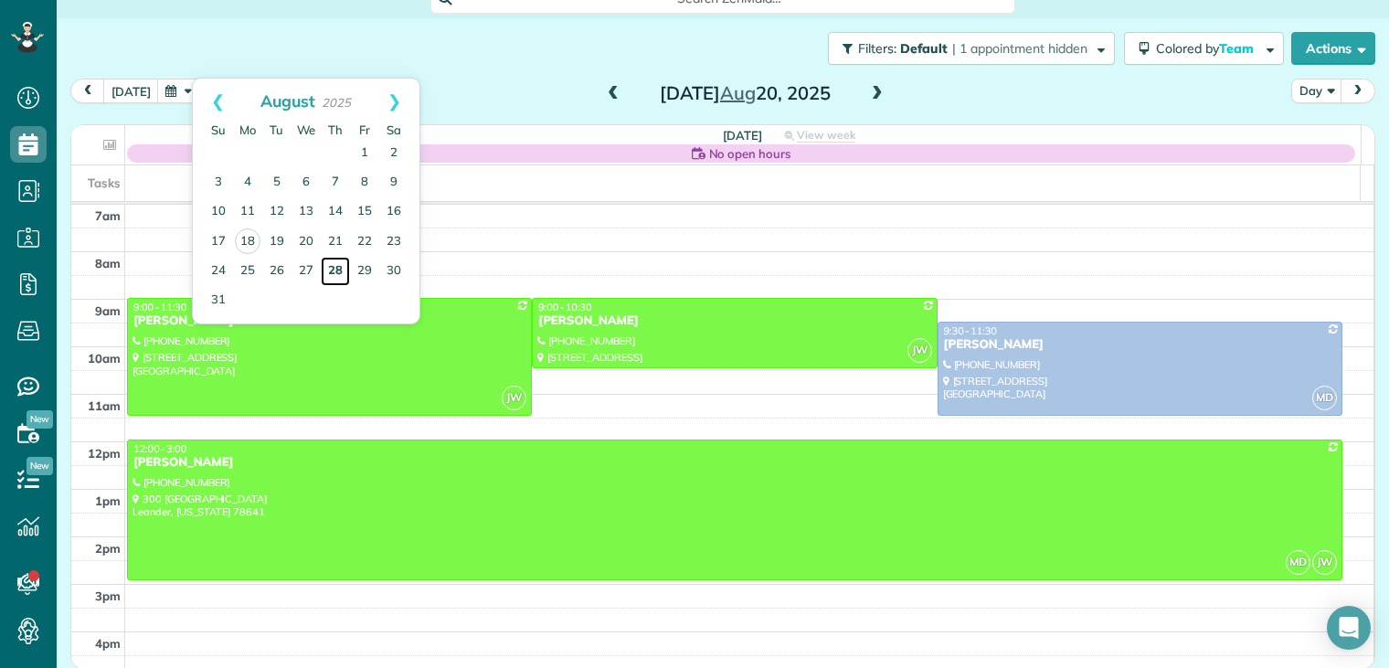
click at [334, 267] on link "28" at bounding box center [335, 271] width 29 height 29
